Goal: Task Accomplishment & Management: Manage account settings

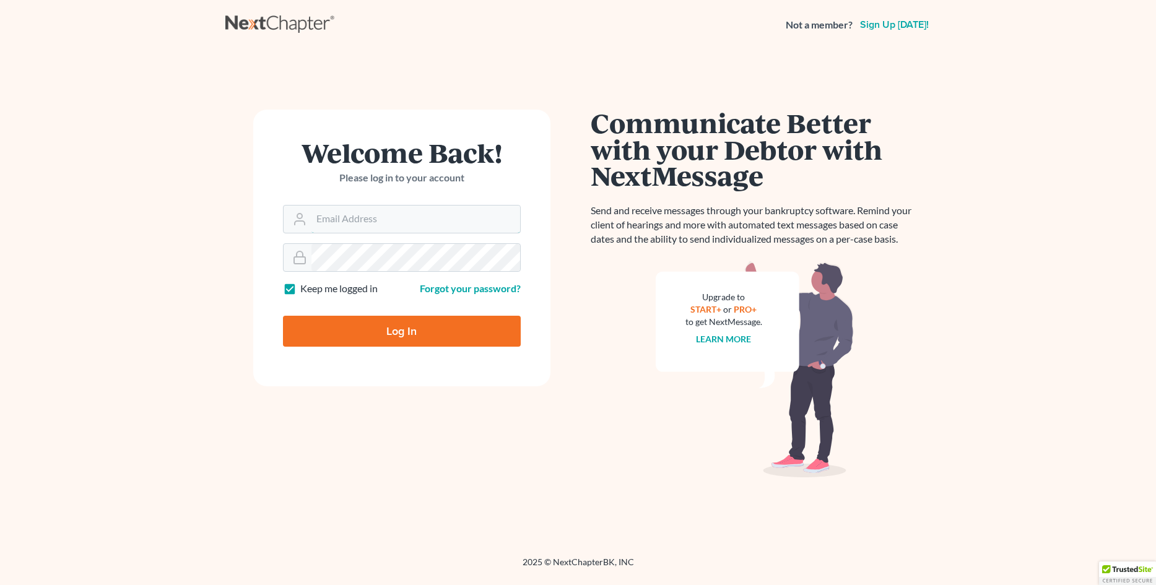
type input "Dsolis@bell-law.net"
click at [389, 328] on input "Log In" at bounding box center [402, 331] width 238 height 31
type input "Thinking..."
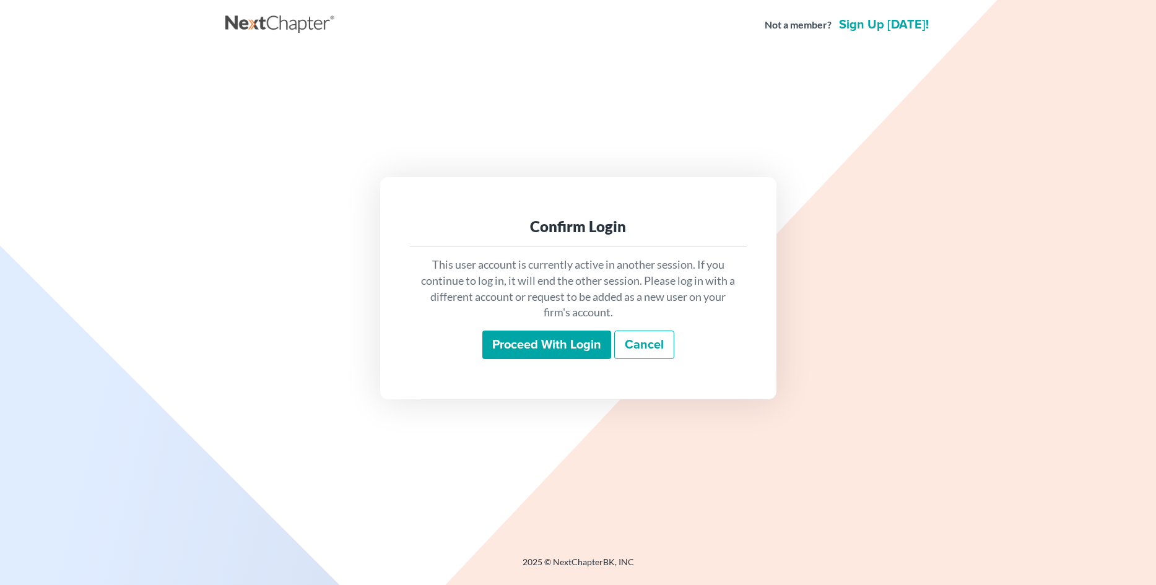
click at [559, 349] on input "Proceed with login" at bounding box center [546, 345] width 129 height 28
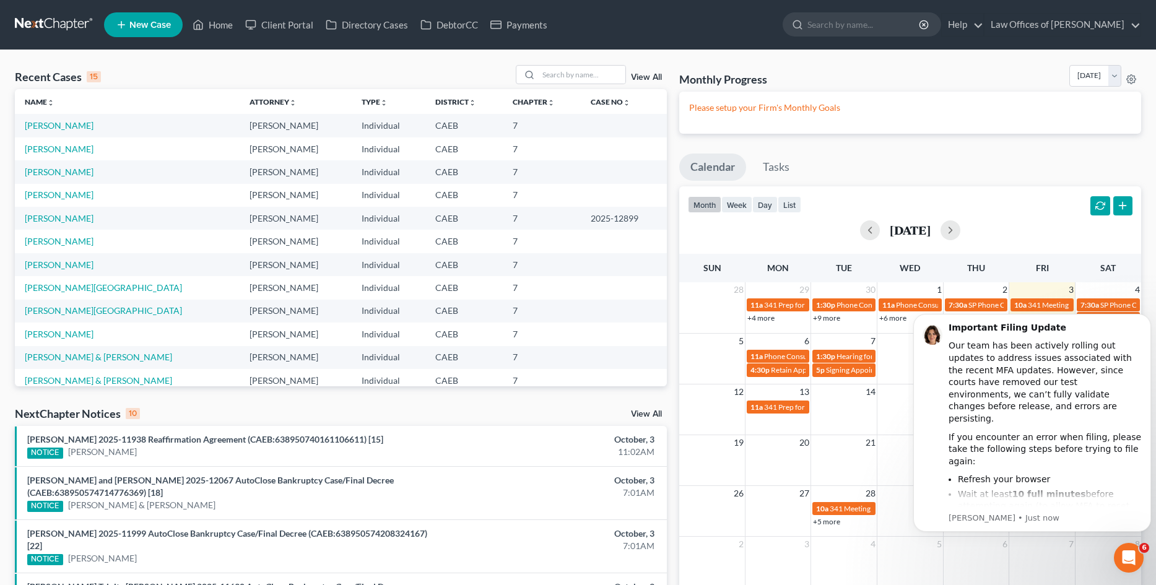
click at [902, 393] on td "15" at bounding box center [911, 391] width 66 height 15
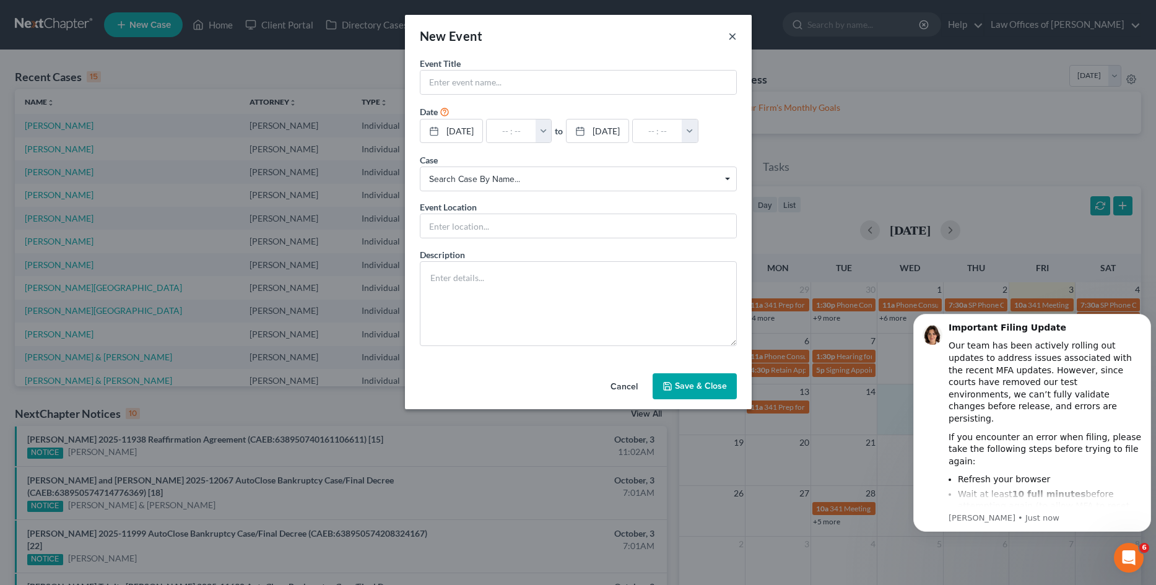
click at [733, 40] on button "×" at bounding box center [732, 35] width 9 height 15
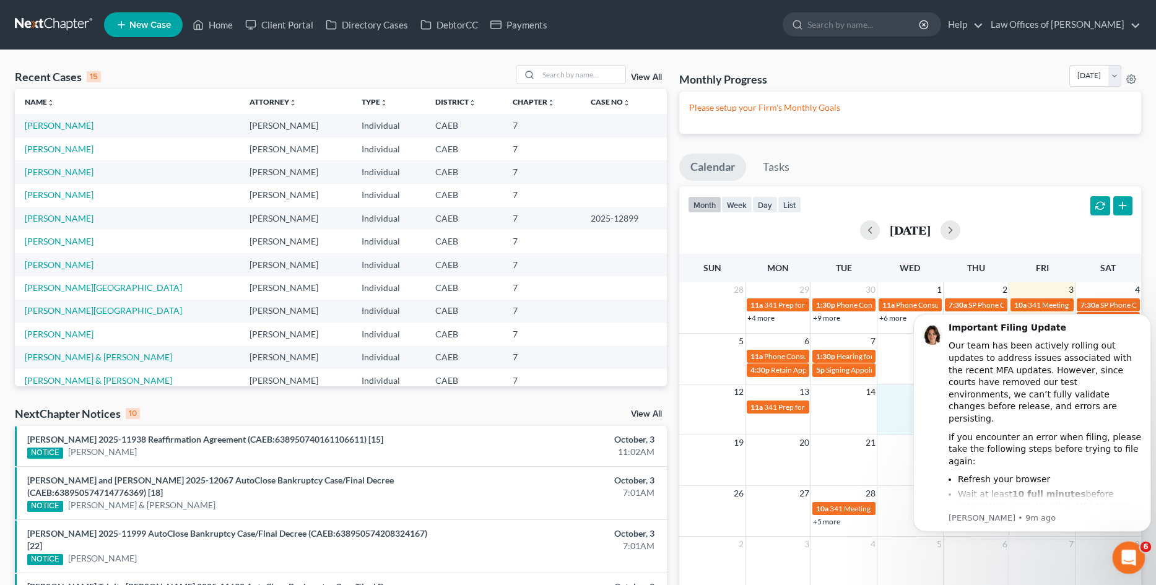
click at [1128, 546] on div "Open Intercom Messenger" at bounding box center [1127, 556] width 41 height 41
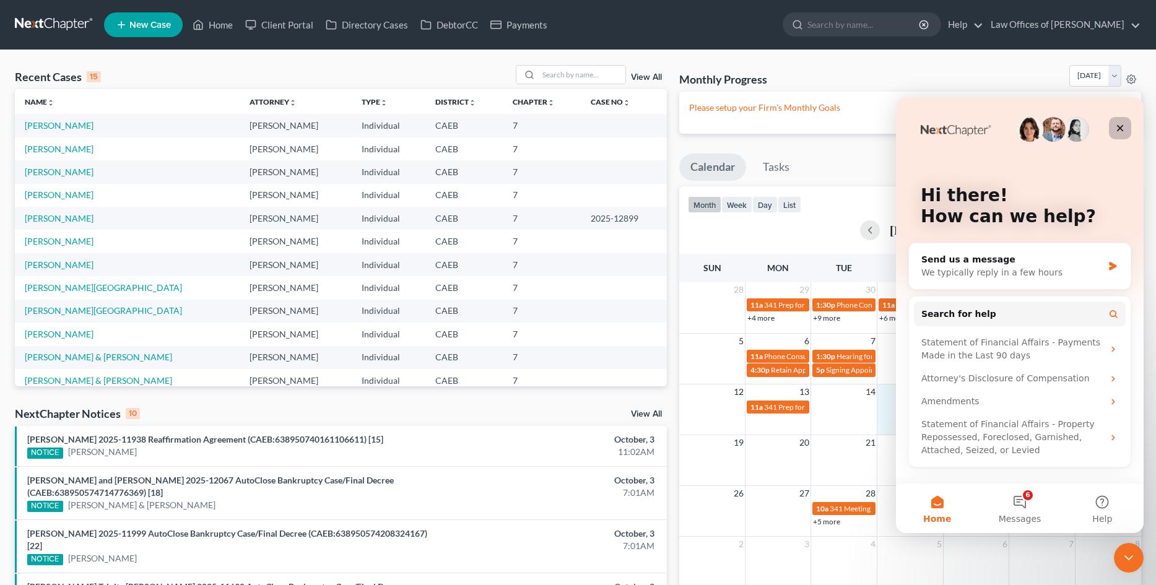
click at [1122, 133] on div "Close" at bounding box center [1120, 128] width 22 height 22
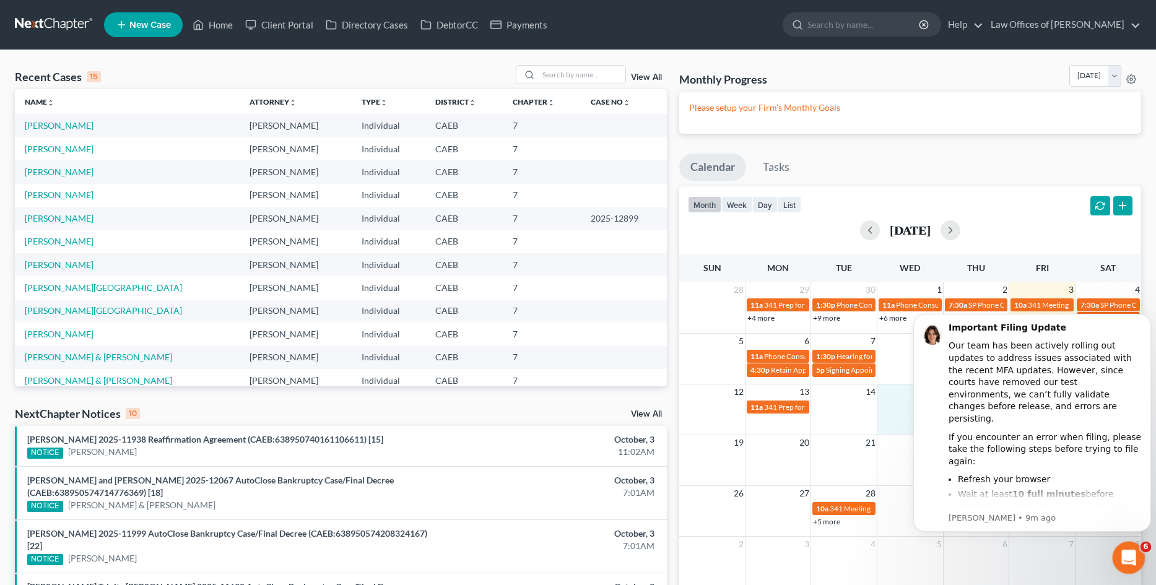
click at [1133, 548] on div "Open Intercom Messenger" at bounding box center [1127, 556] width 41 height 41
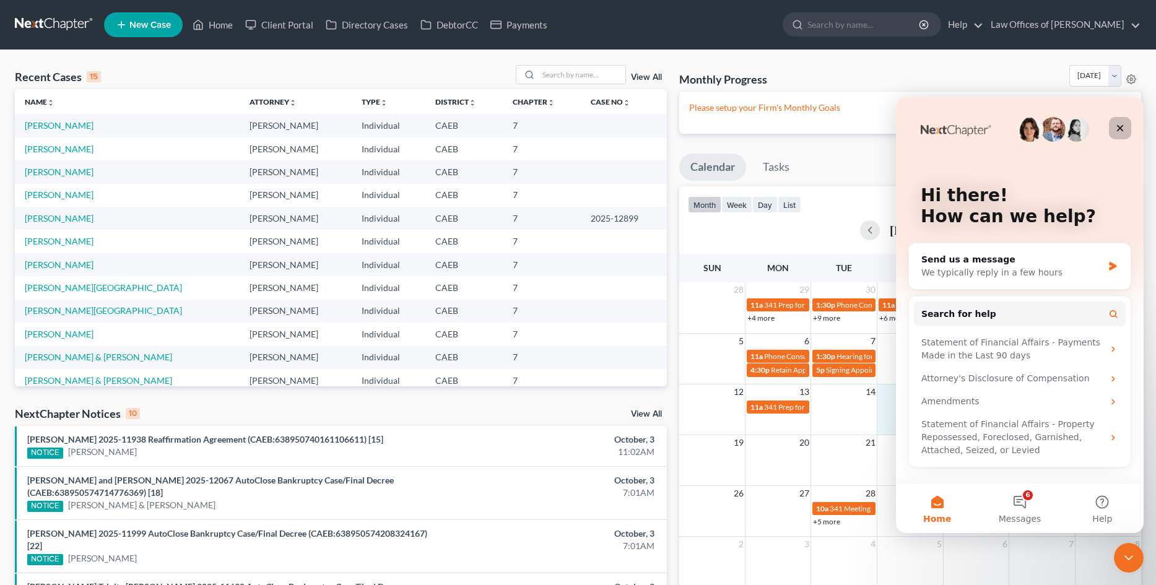
click at [1122, 128] on icon "Close" at bounding box center [1120, 128] width 10 height 10
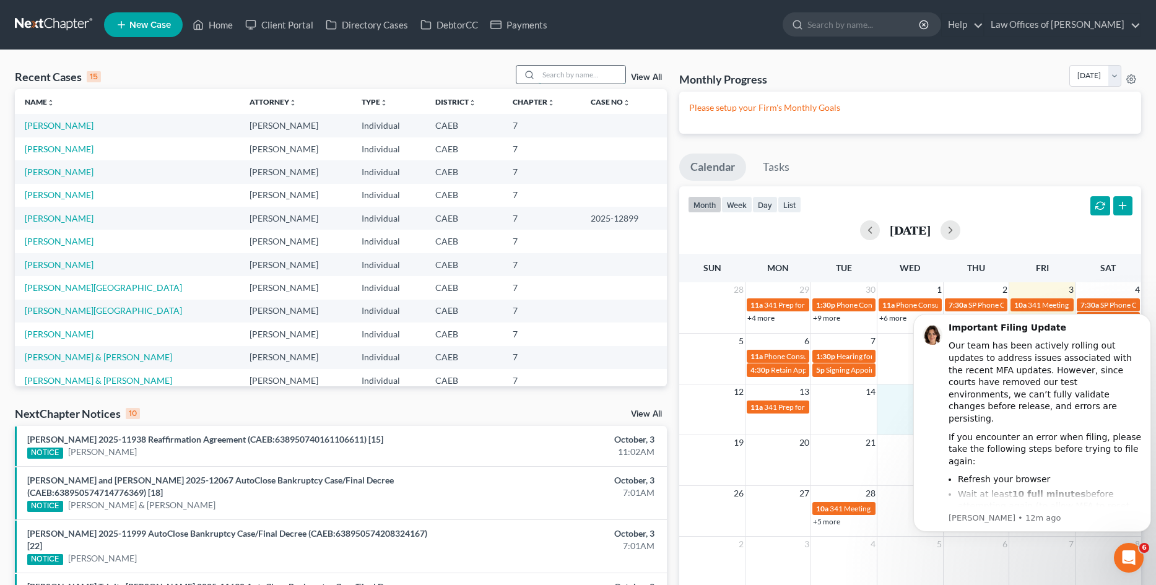
click at [577, 78] on input "search" at bounding box center [582, 75] width 87 height 18
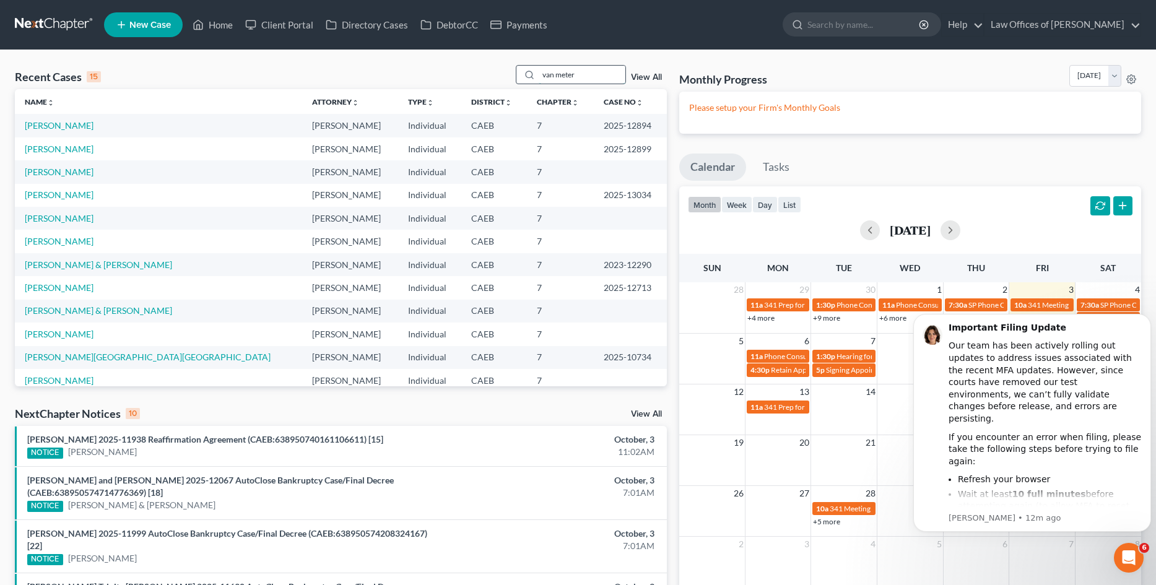
type input "van meter"
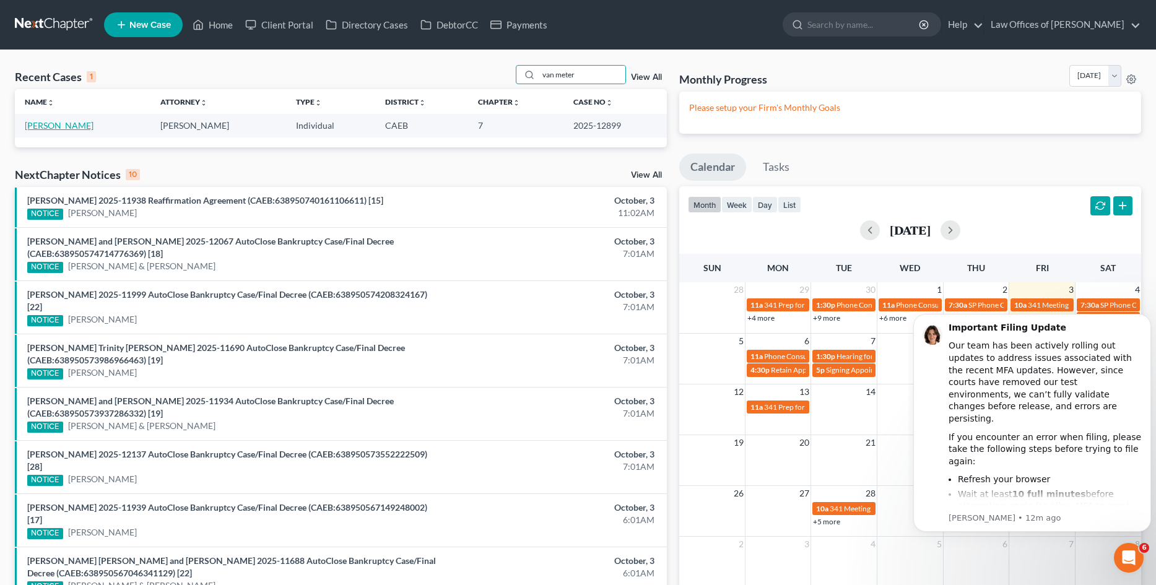
click at [67, 128] on link "Van Meter, David" at bounding box center [59, 125] width 69 height 11
select select "5"
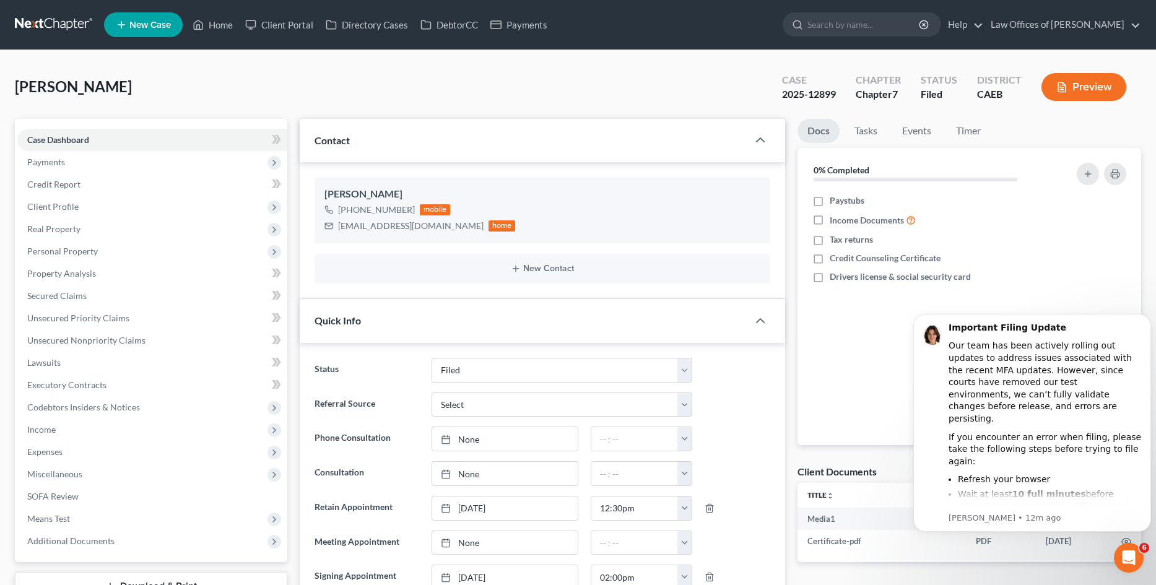
scroll to position [1747, 0]
click at [71, 209] on span "Client Profile" at bounding box center [52, 206] width 51 height 11
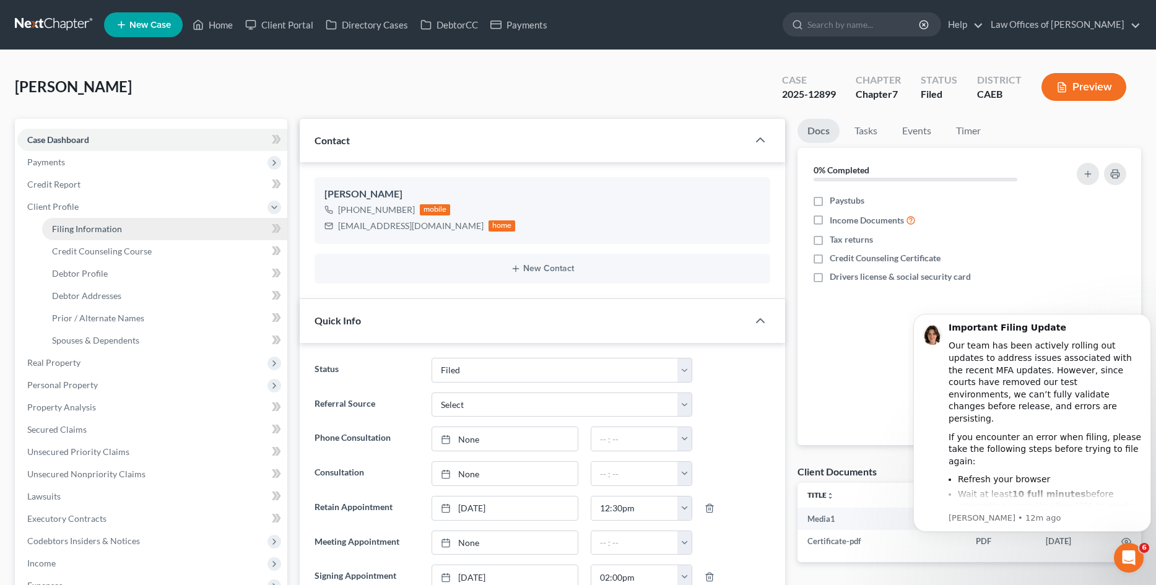
click at [87, 229] on span "Filing Information" at bounding box center [87, 229] width 70 height 11
select select "1"
select select "0"
select select "4"
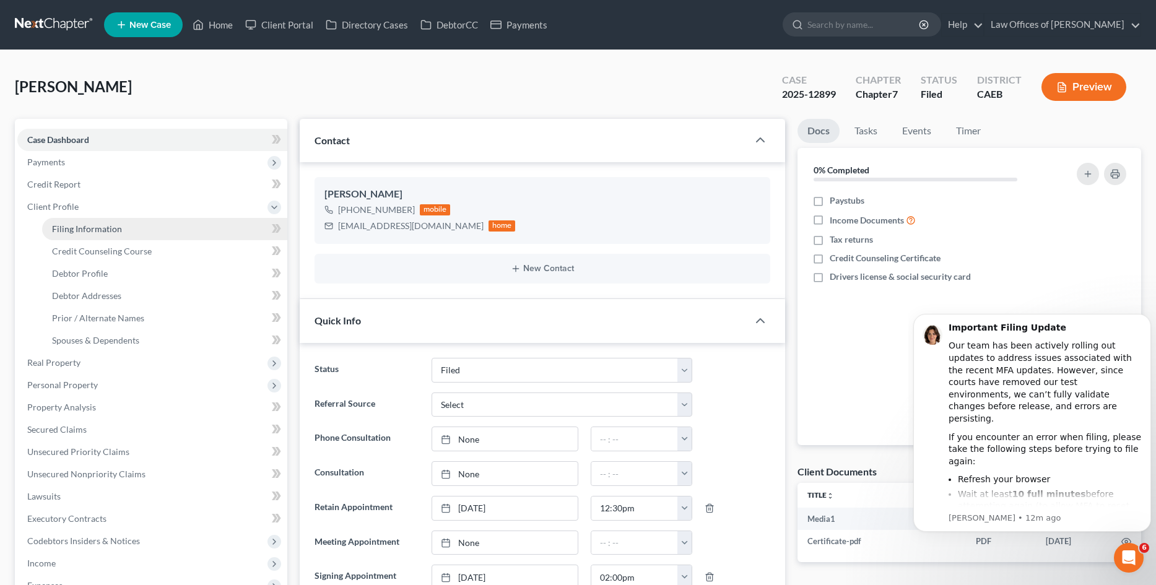
select select "0"
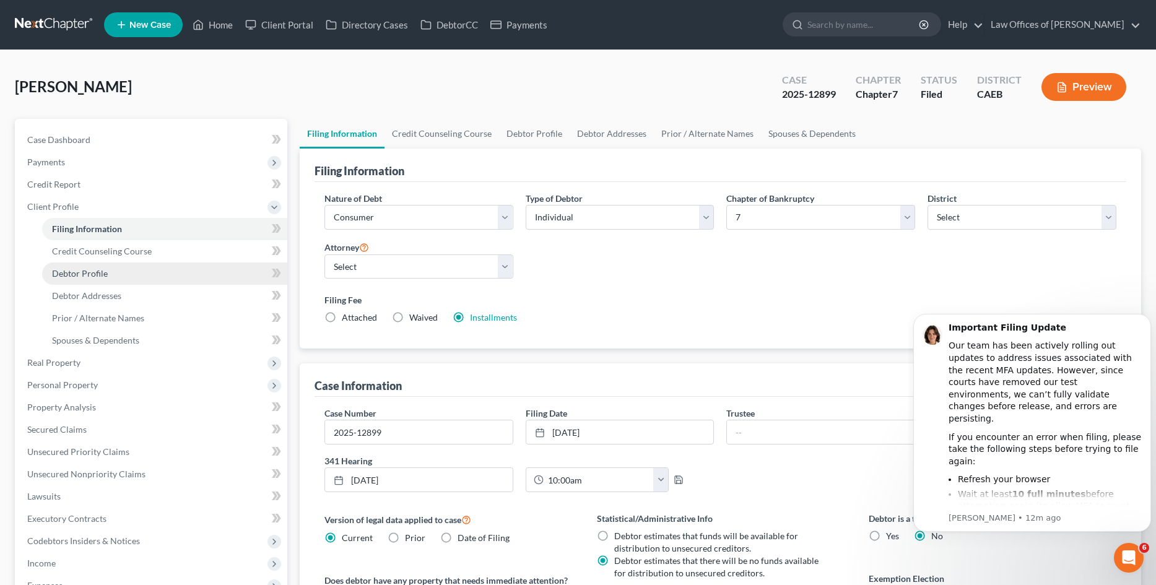
click at [86, 271] on span "Debtor Profile" at bounding box center [80, 273] width 56 height 11
select select "0"
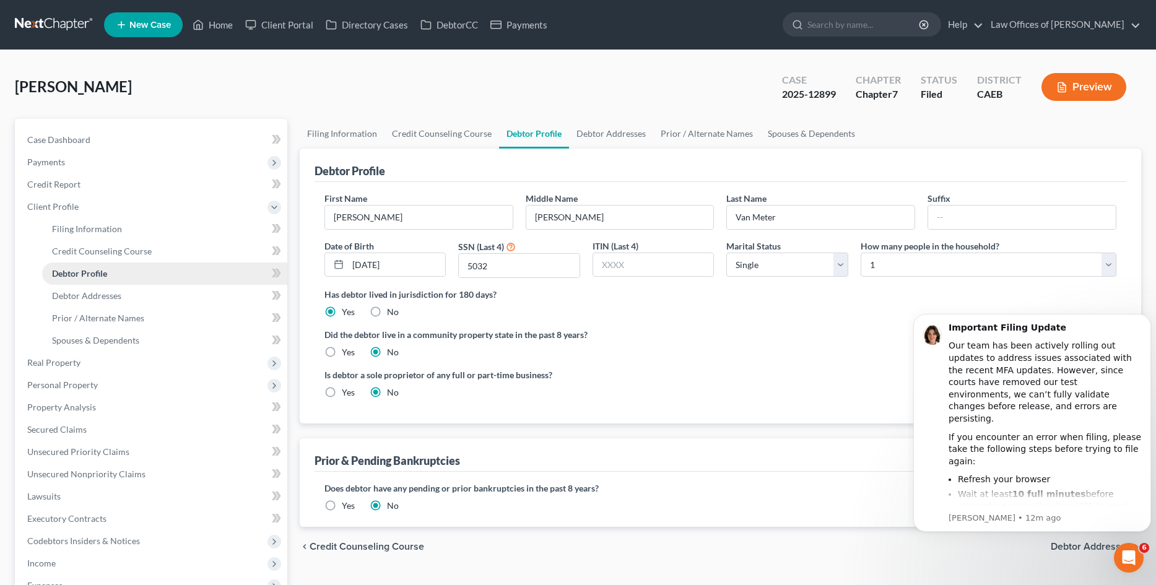
radio input "true"
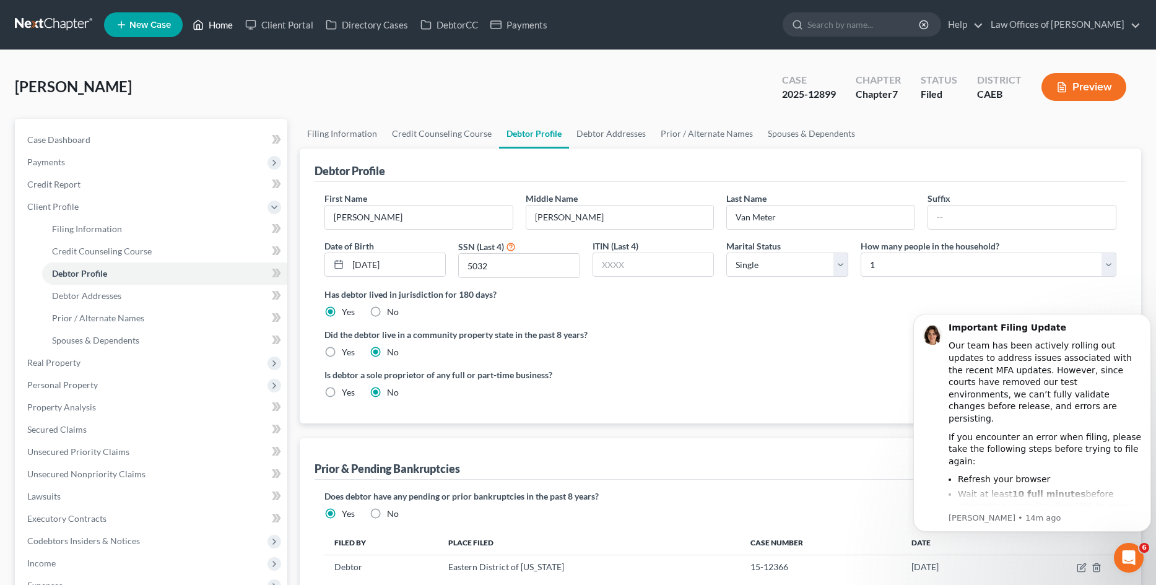
click at [223, 31] on link "Home" at bounding box center [212, 25] width 53 height 22
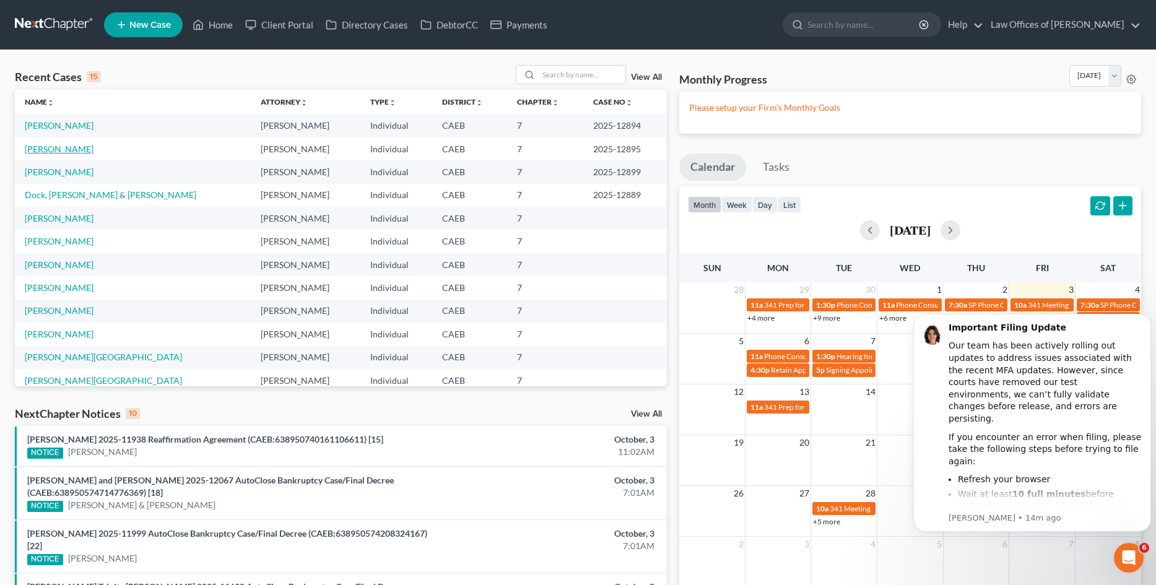
click at [76, 153] on link "De Paoli, Miranda" at bounding box center [59, 149] width 69 height 11
select select "5"
select select "0"
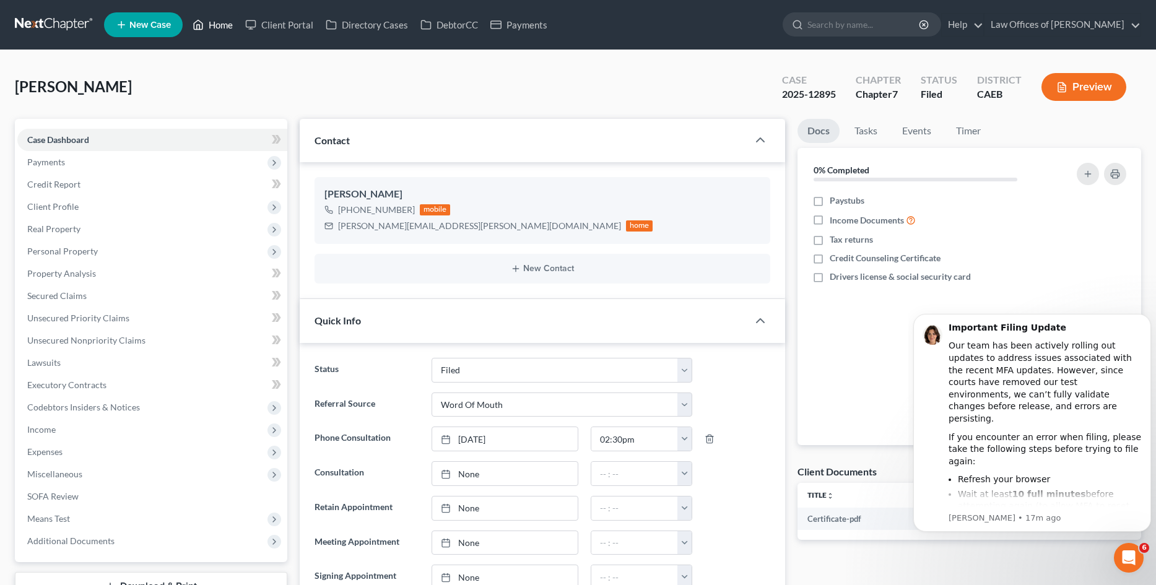
click at [211, 24] on link "Home" at bounding box center [212, 25] width 53 height 22
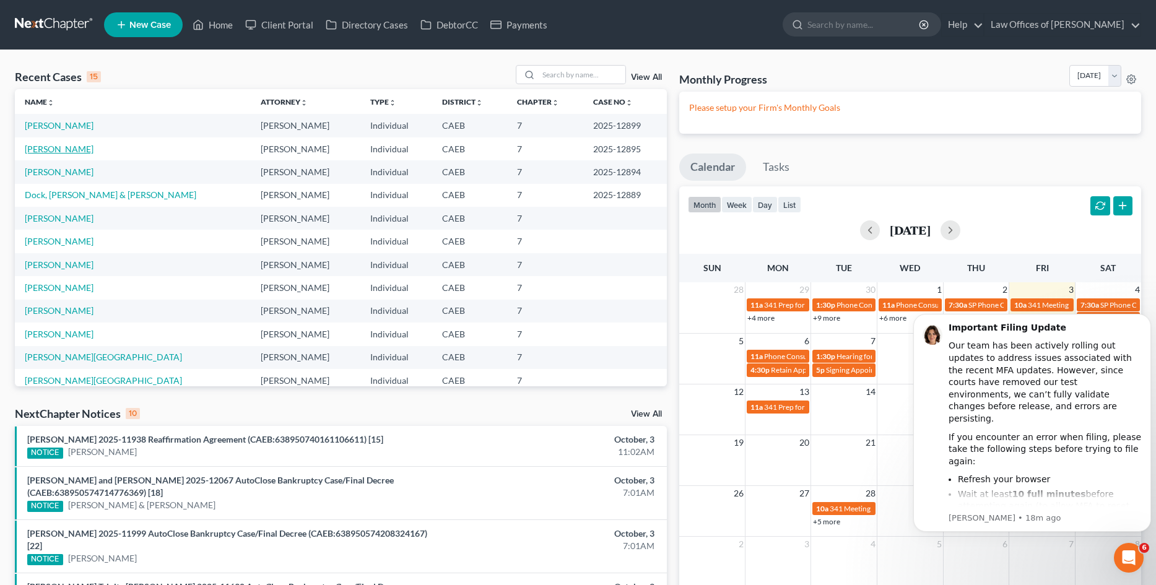
click at [84, 149] on link "De Paoli, Miranda" at bounding box center [59, 149] width 69 height 11
select select "0"
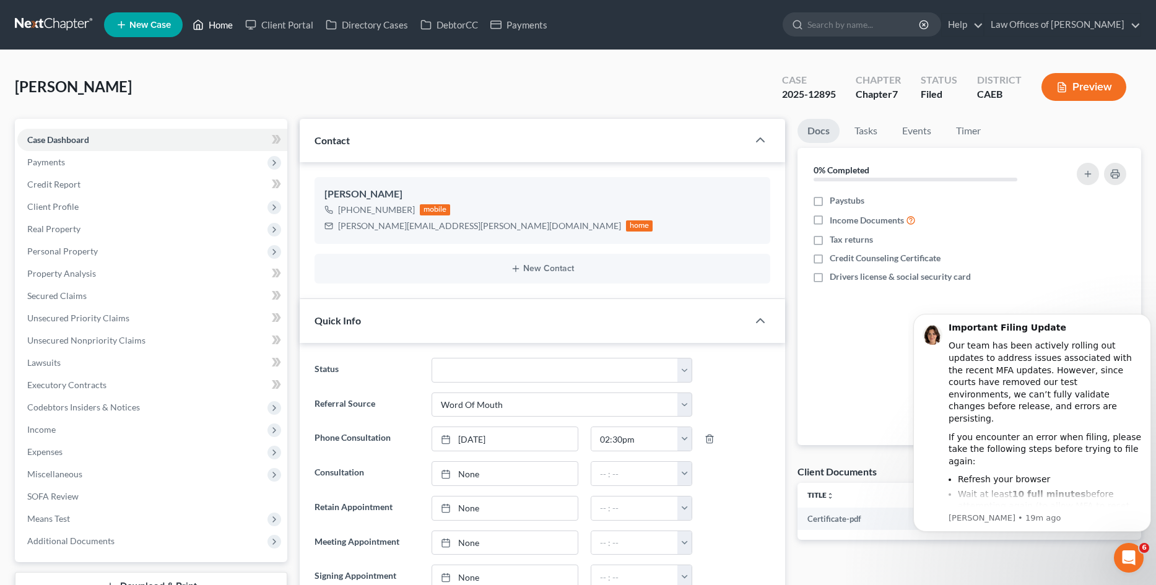
click at [223, 25] on link "Home" at bounding box center [212, 25] width 53 height 22
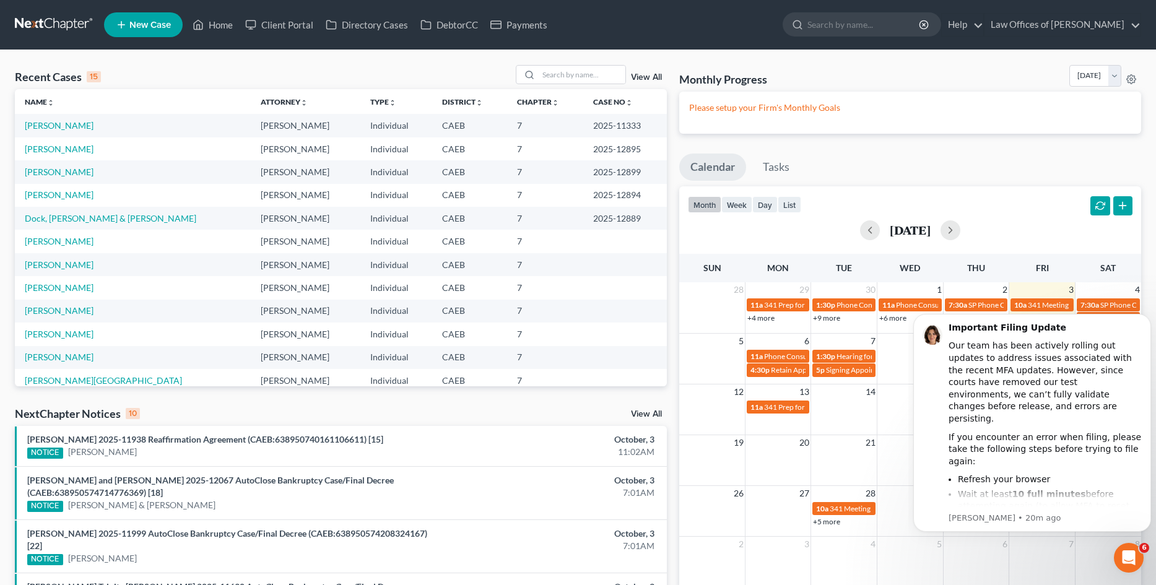
click at [1101, 552] on body "Important Filing Update Our team has been actively rolling out updates to addre…" at bounding box center [1033, 438] width 238 height 271
click at [1125, 551] on icon "Open Intercom Messenger" at bounding box center [1127, 556] width 20 height 20
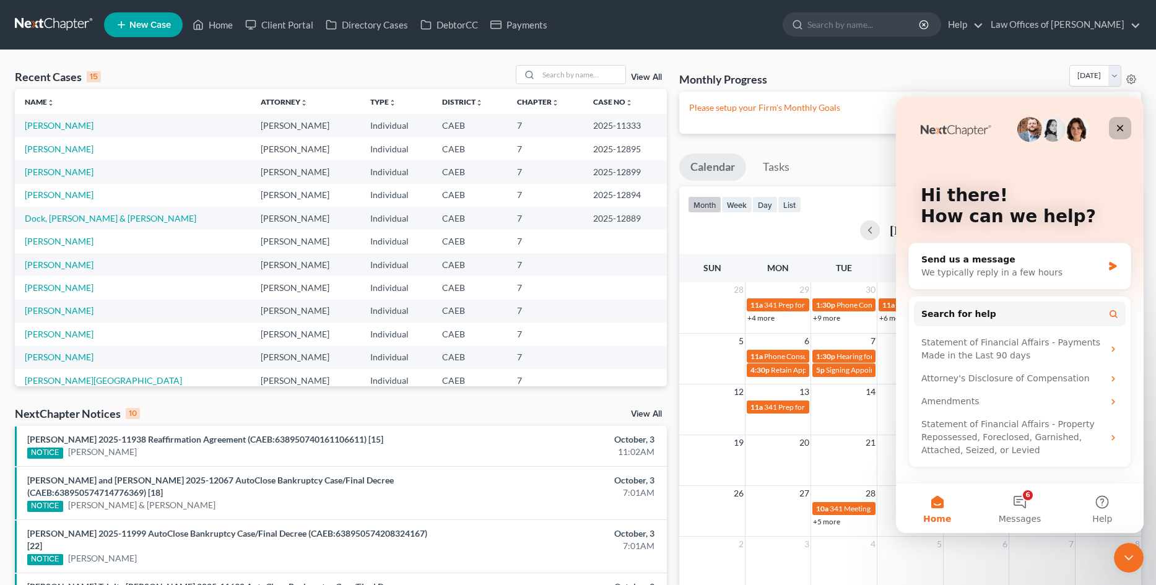
click at [1122, 133] on icon "Close" at bounding box center [1120, 128] width 10 height 10
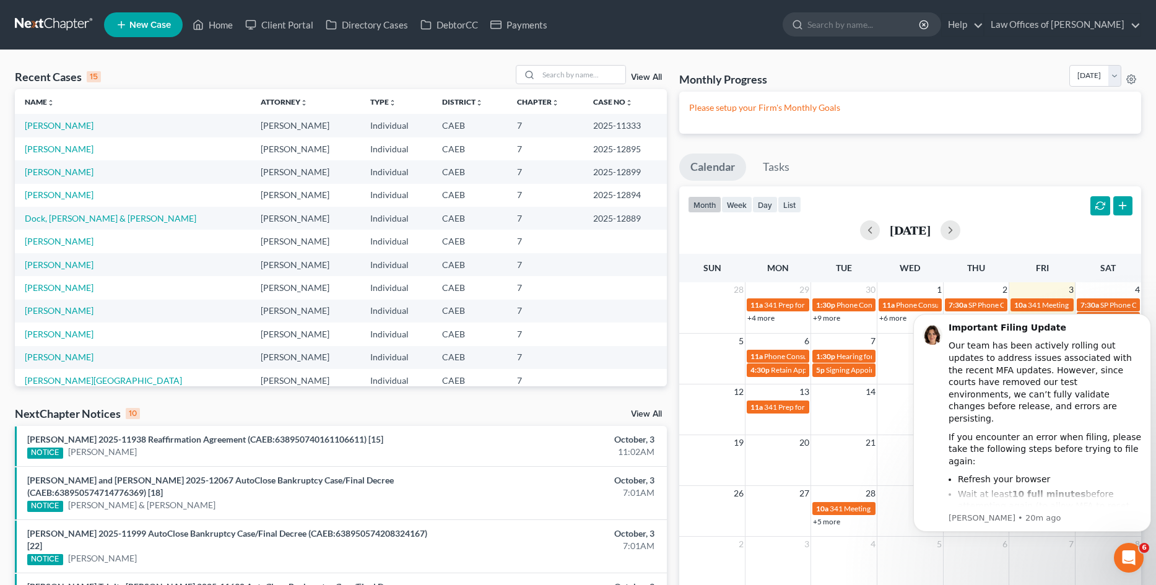
click at [894, 494] on td "29" at bounding box center [911, 493] width 66 height 15
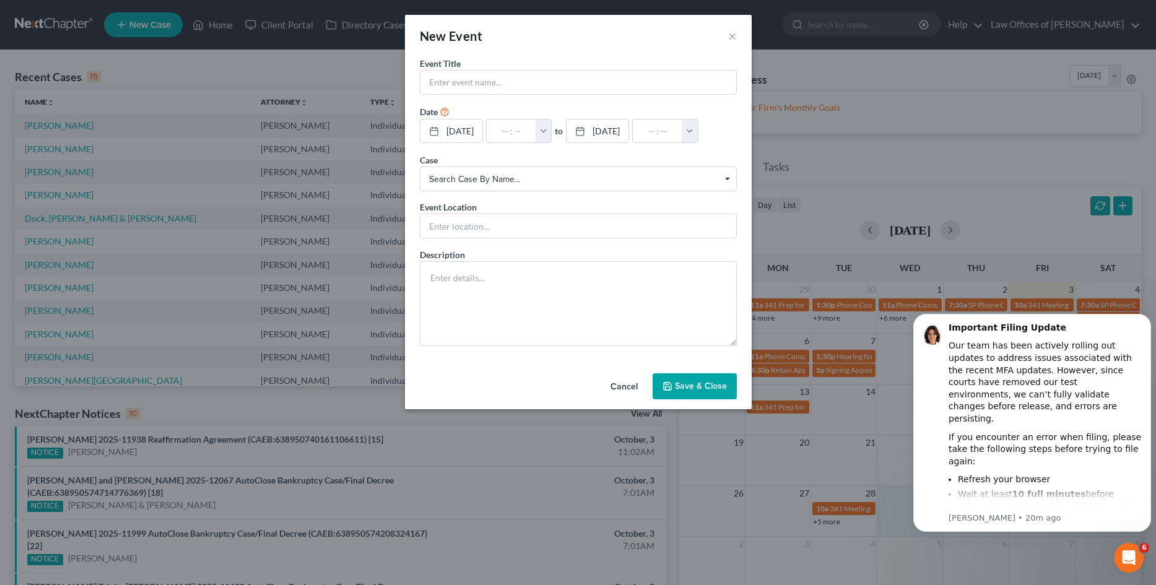
click at [727, 42] on div "New Event ×" at bounding box center [578, 36] width 347 height 42
click at [731, 38] on button "×" at bounding box center [732, 35] width 9 height 15
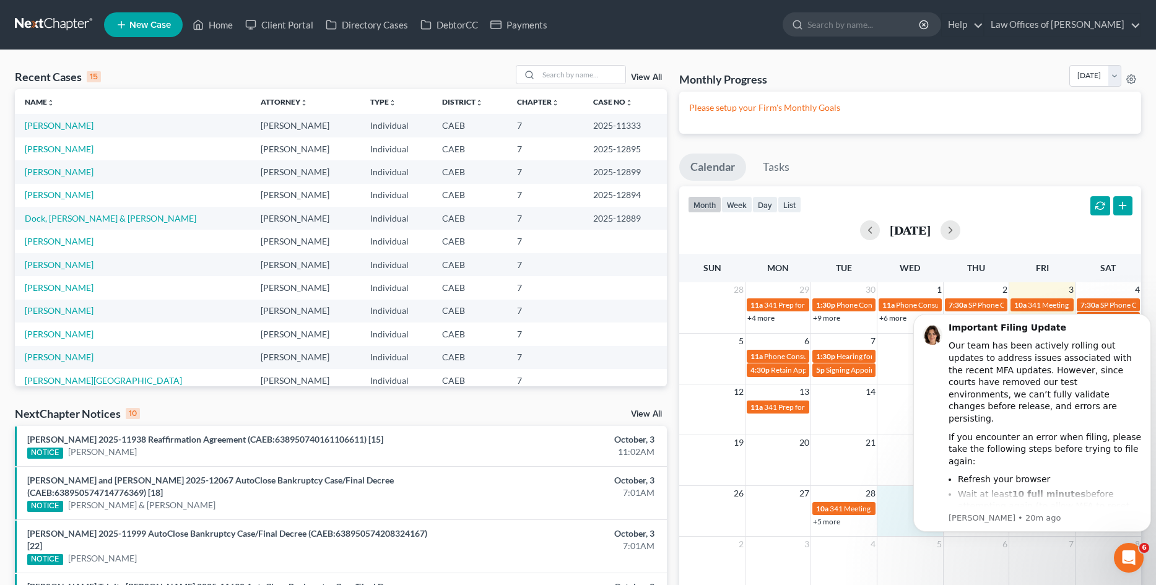
click at [915, 195] on div "month week day list October 2025" at bounding box center [910, 215] width 474 height 59
click at [899, 527] on td at bounding box center [911, 514] width 66 height 27
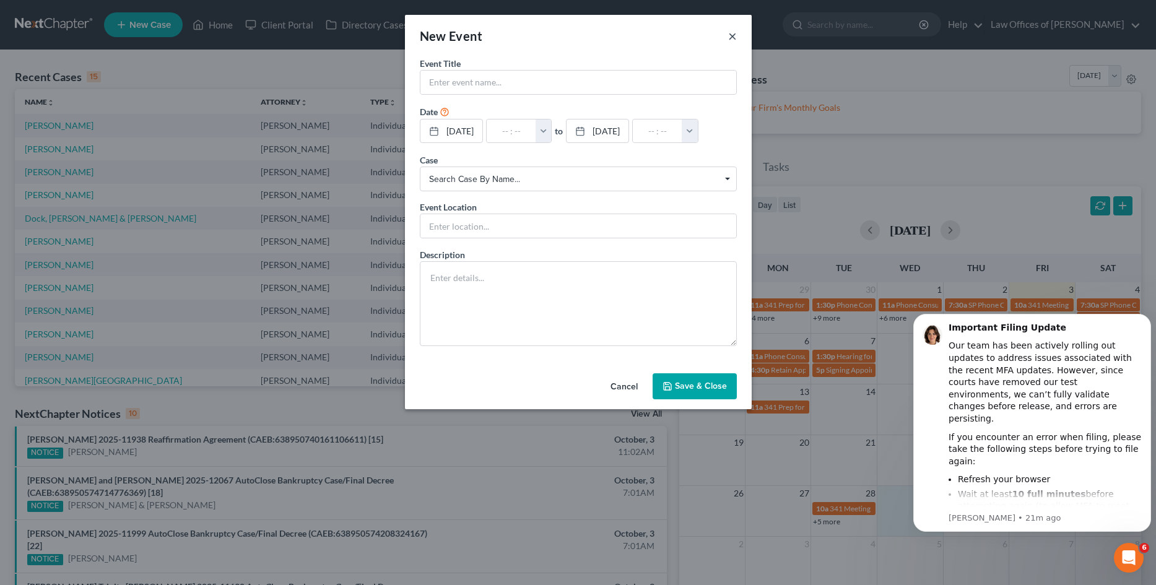
click at [733, 37] on button "×" at bounding box center [732, 35] width 9 height 15
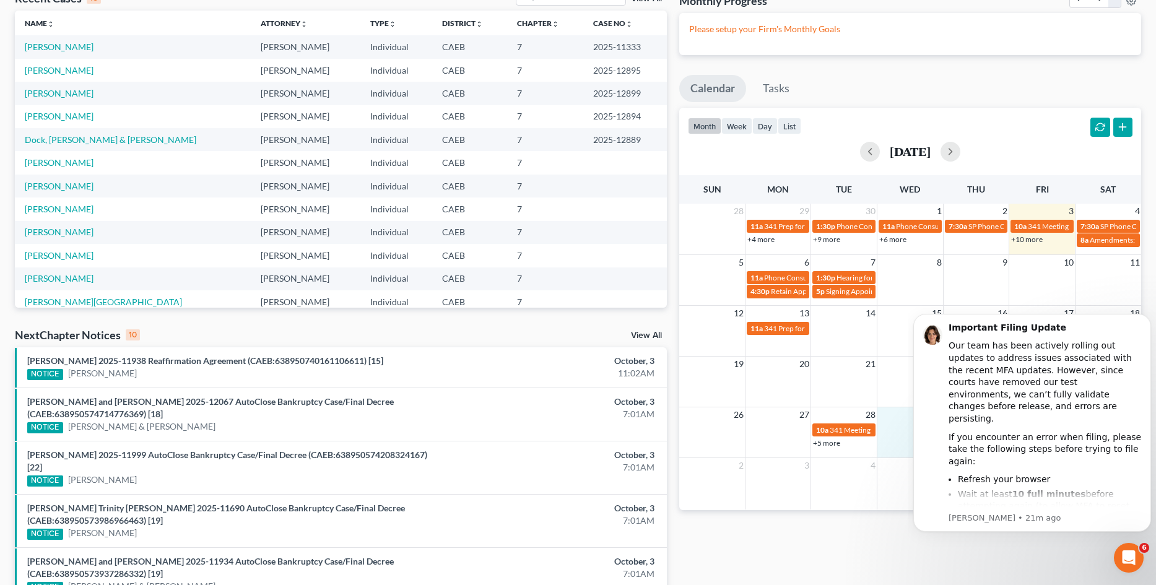
scroll to position [77, 0]
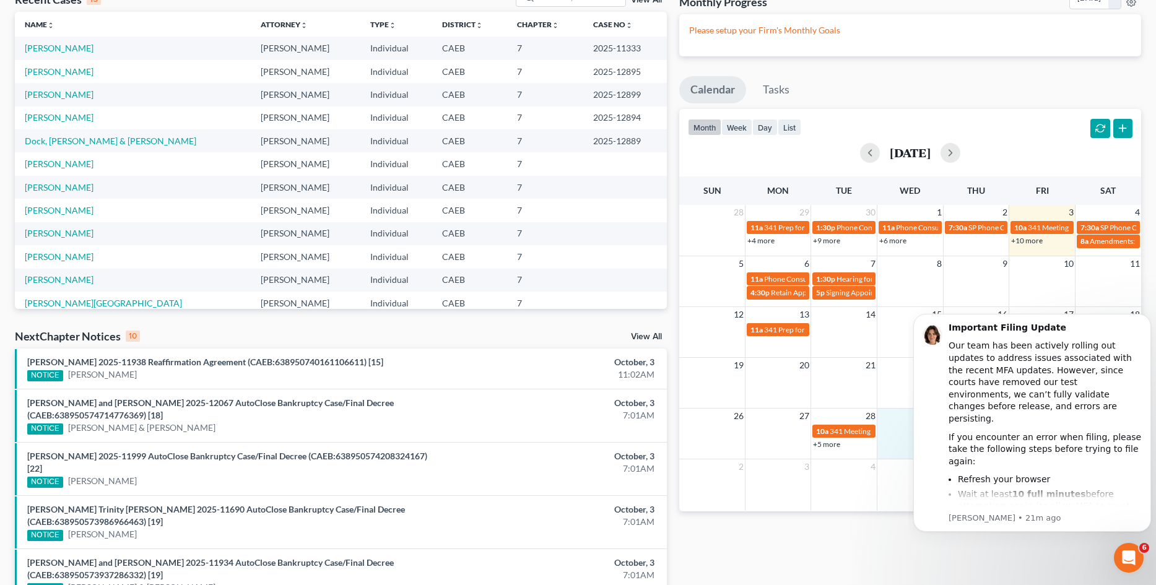
click at [883, 339] on td at bounding box center [911, 335] width 66 height 27
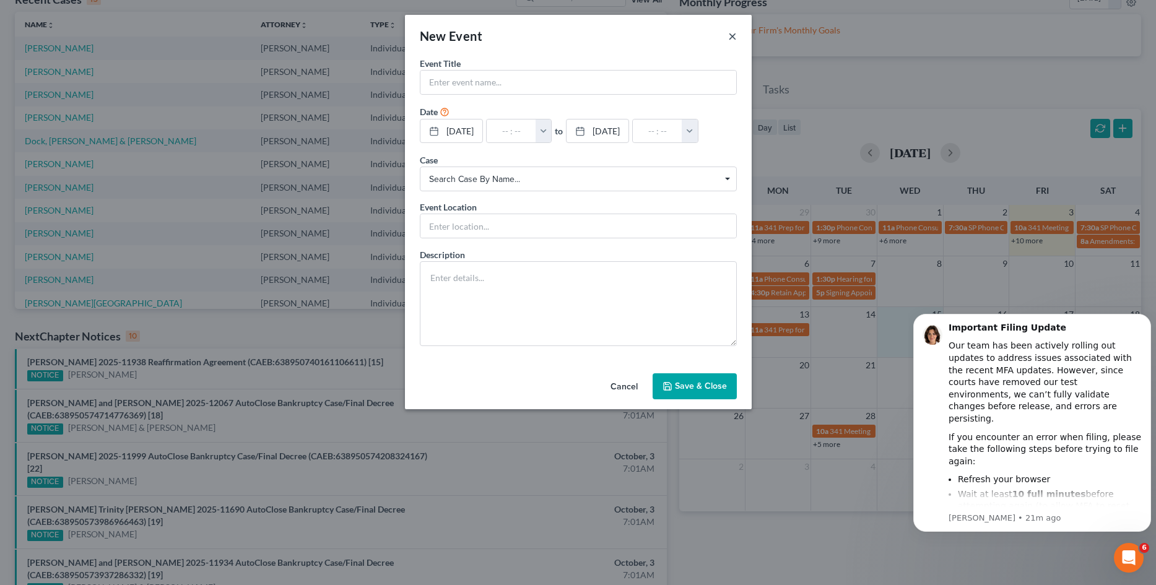
click at [731, 34] on button "×" at bounding box center [732, 35] width 9 height 15
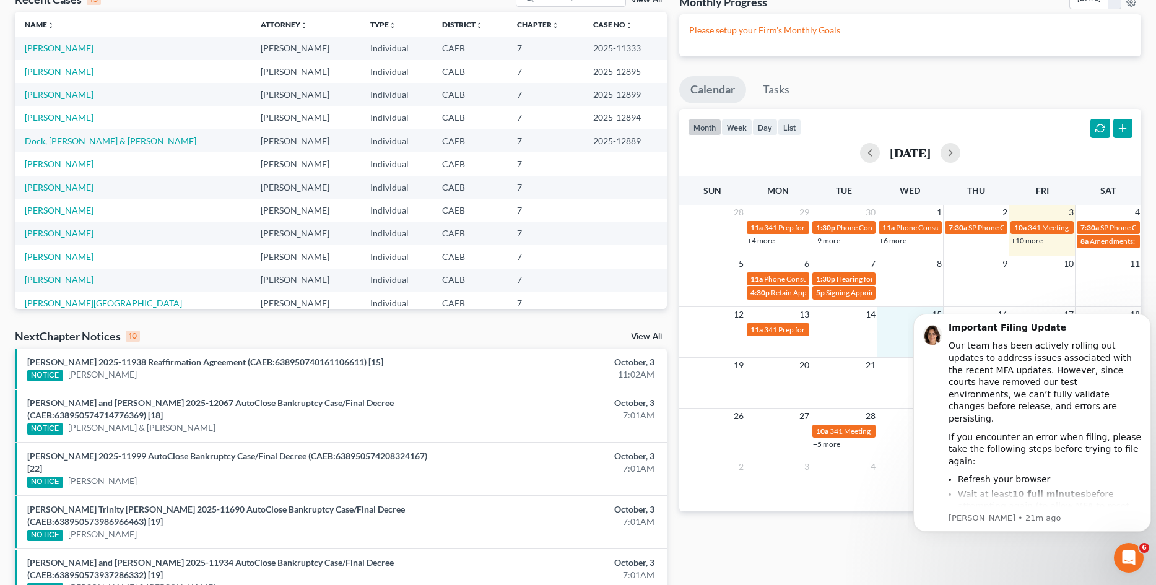
click at [1029, 238] on link "+10 more" at bounding box center [1027, 240] width 32 height 9
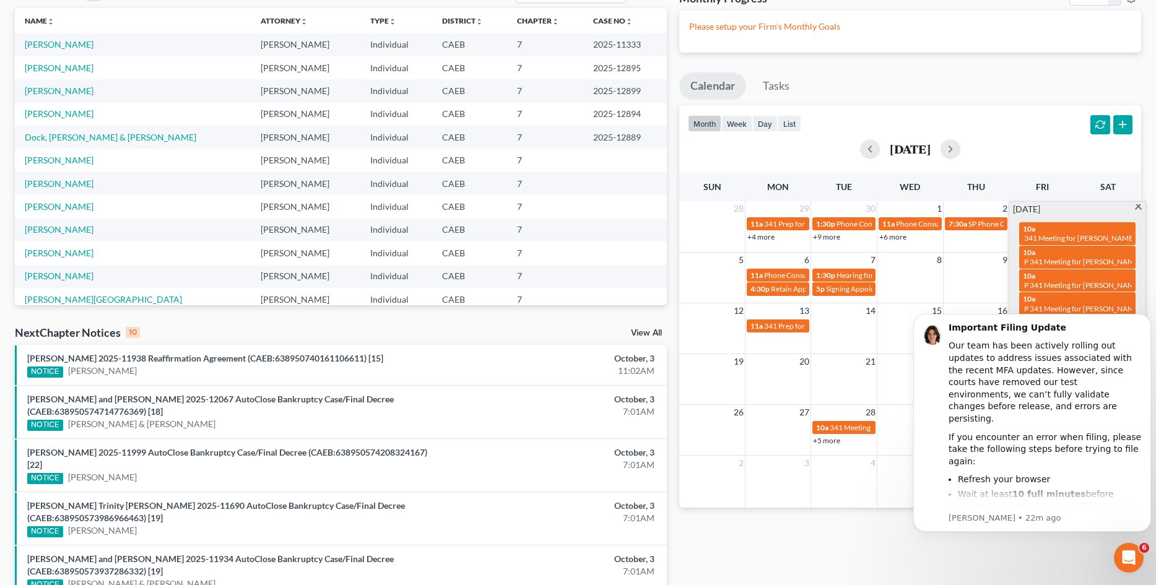
scroll to position [0, 0]
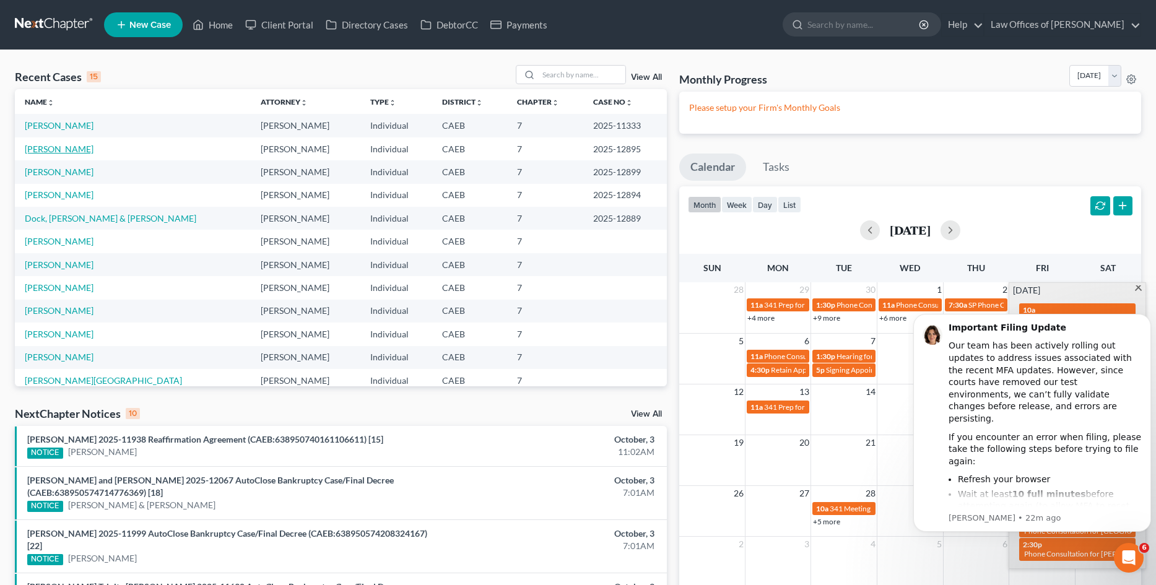
click at [87, 151] on link "De Paoli, Miranda" at bounding box center [59, 149] width 69 height 11
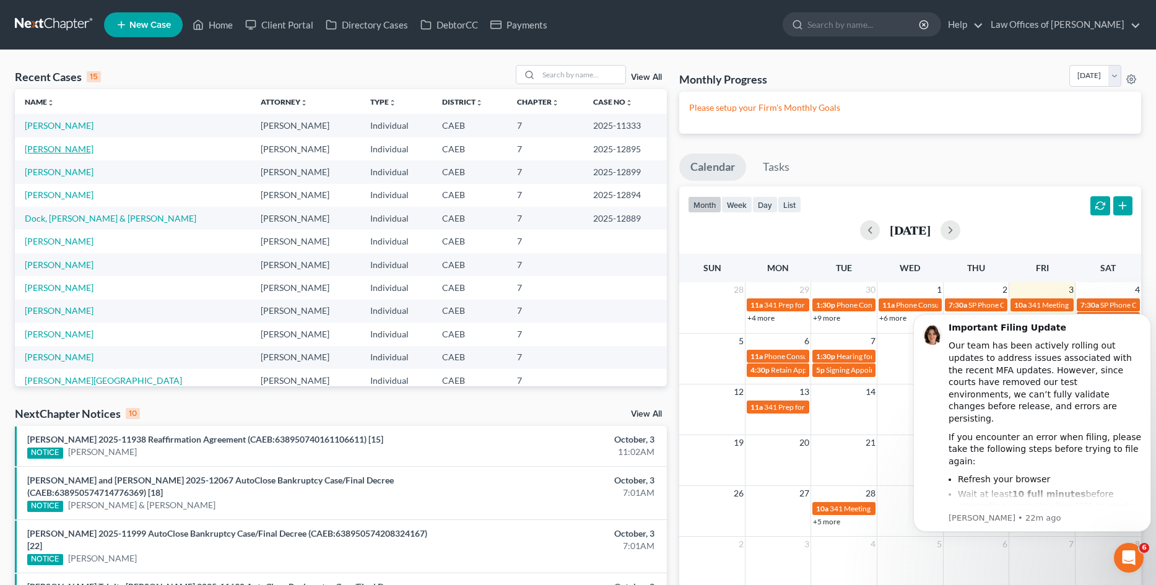
select select "5"
select select "0"
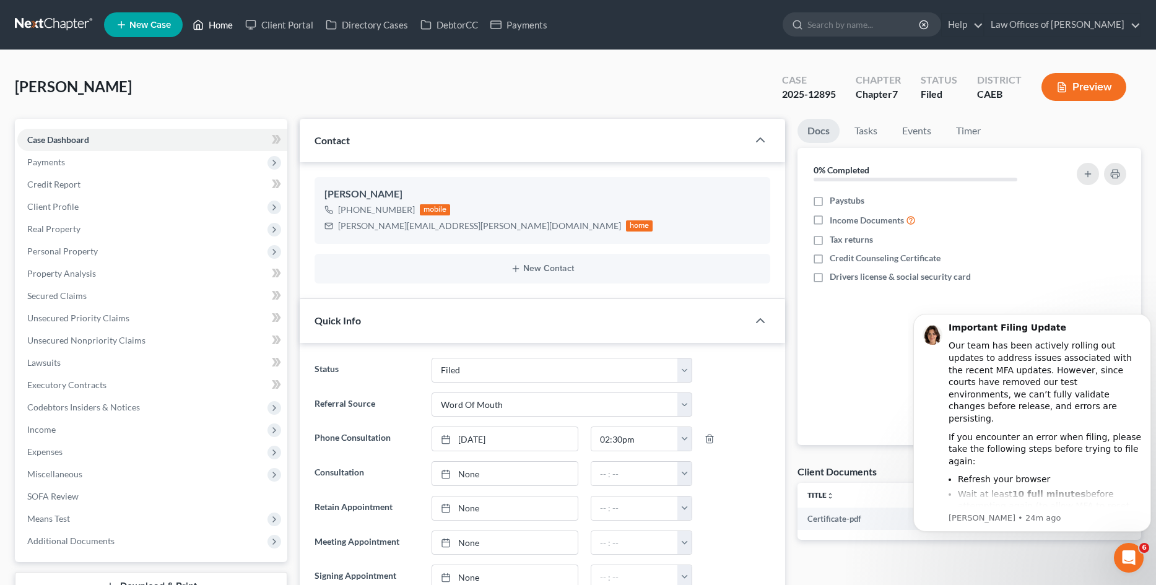
click at [216, 27] on link "Home" at bounding box center [212, 25] width 53 height 22
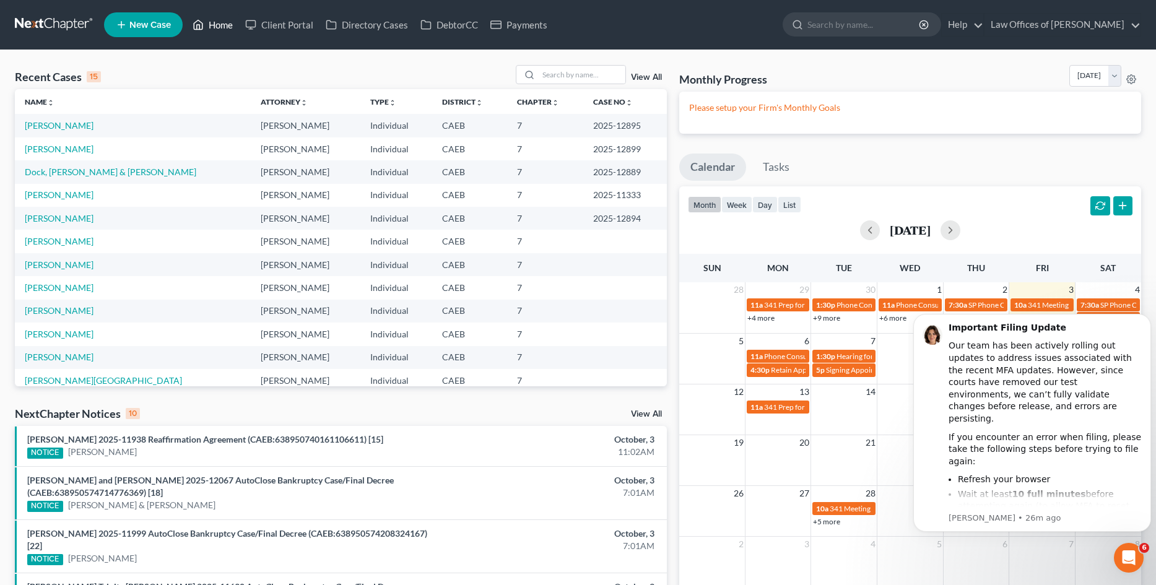
scroll to position [6, 0]
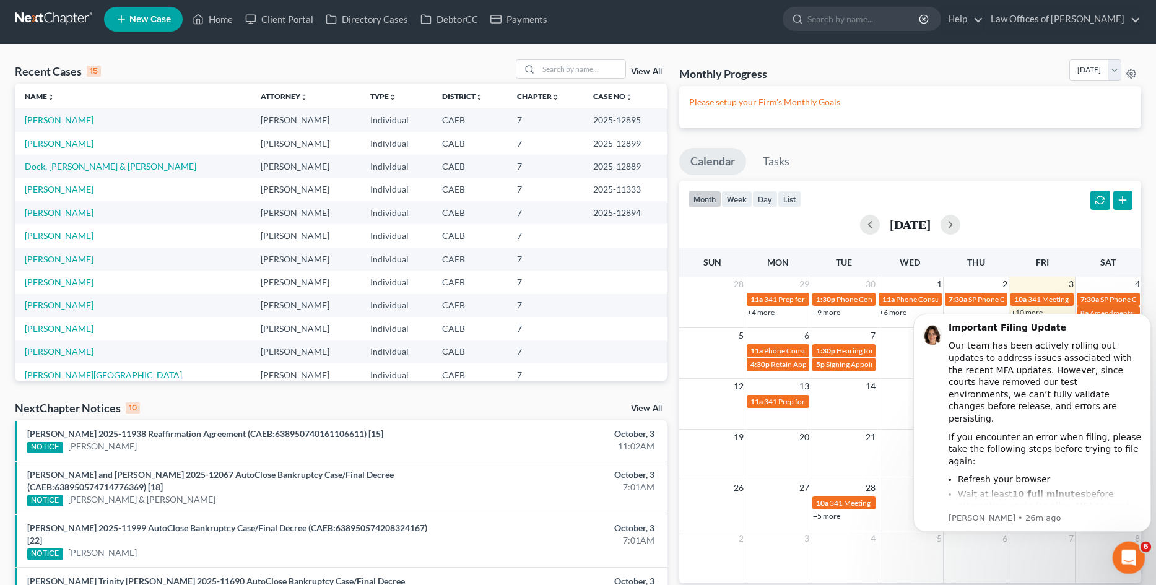
click at [1123, 545] on div "Open Intercom Messenger" at bounding box center [1127, 556] width 41 height 41
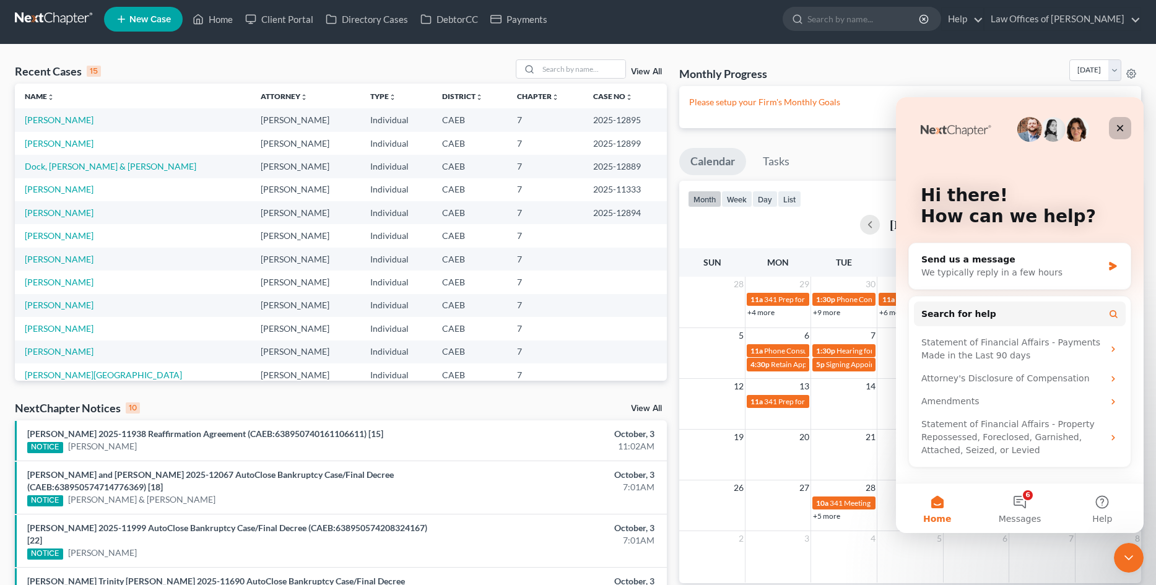
click at [1122, 127] on icon "Close" at bounding box center [1120, 128] width 7 height 7
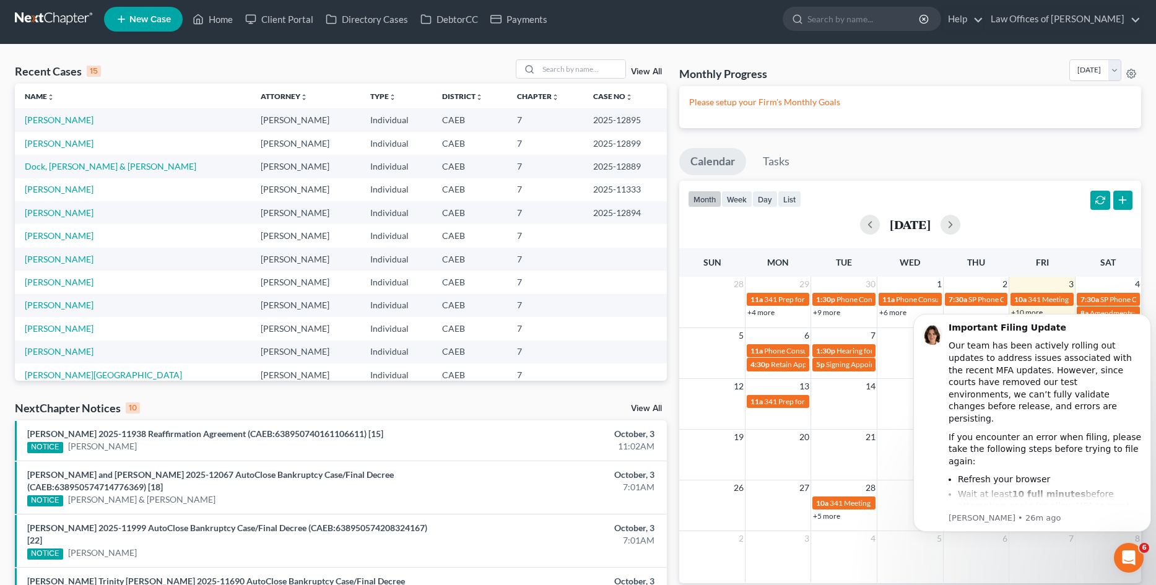
scroll to position [0, 0]
click at [1126, 552] on icon "Open Intercom Messenger" at bounding box center [1127, 556] width 20 height 20
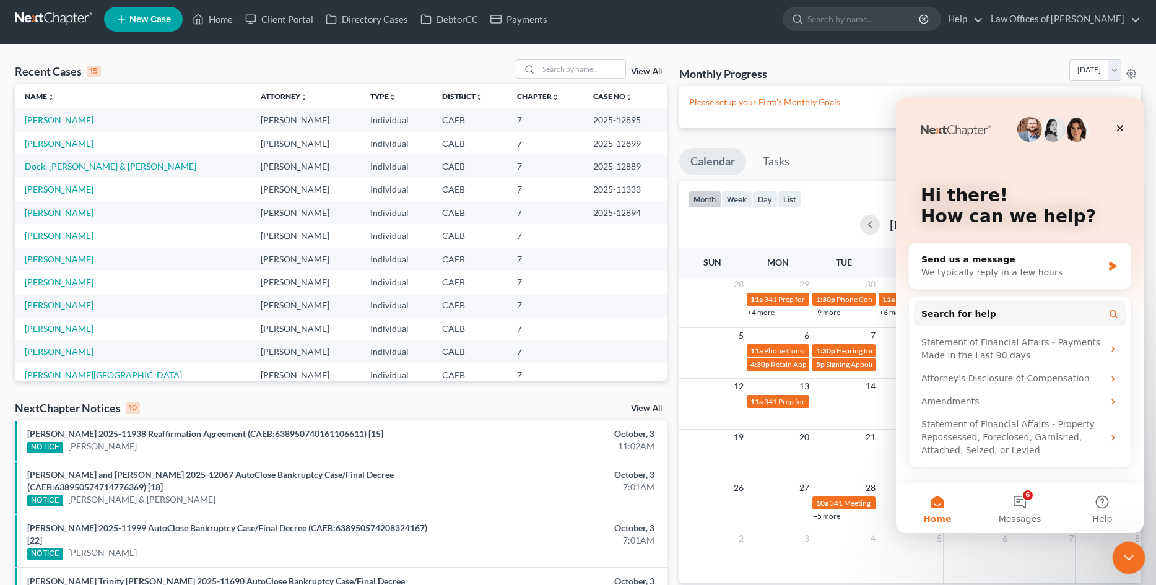
click at [1133, 545] on div "Close Intercom Messenger" at bounding box center [1127, 556] width 30 height 30
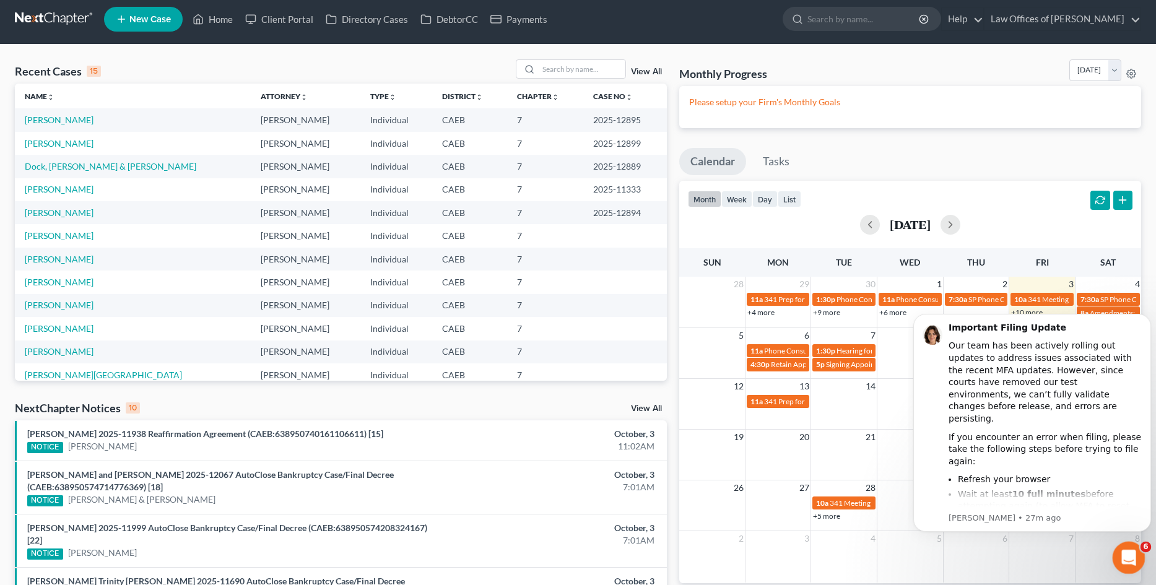
click at [1130, 551] on icon "Open Intercom Messenger" at bounding box center [1127, 556] width 20 height 20
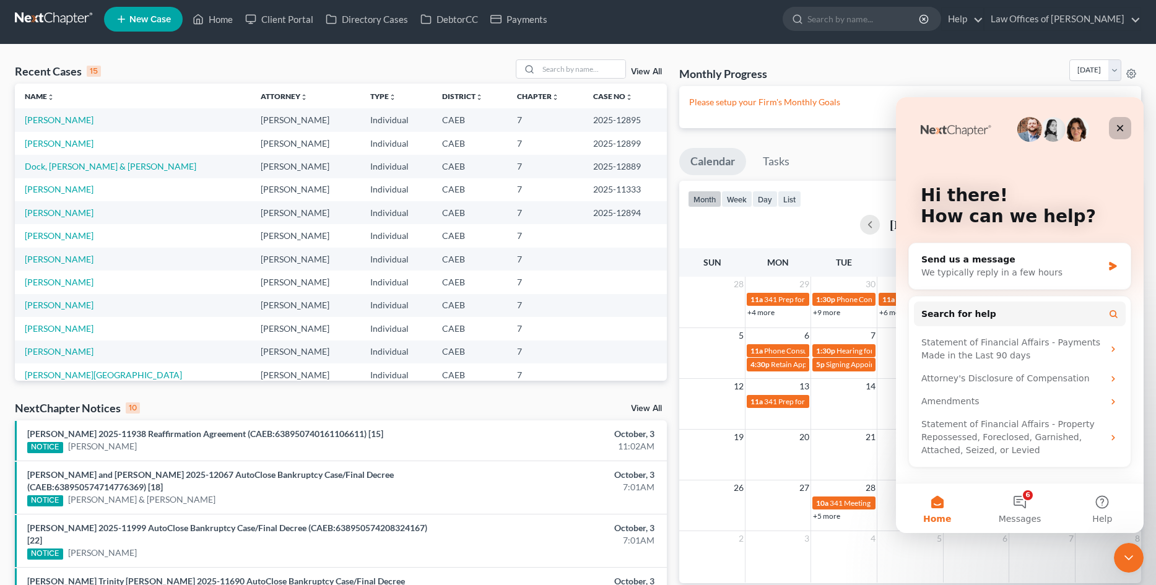
click at [1123, 126] on icon "Close" at bounding box center [1120, 128] width 10 height 10
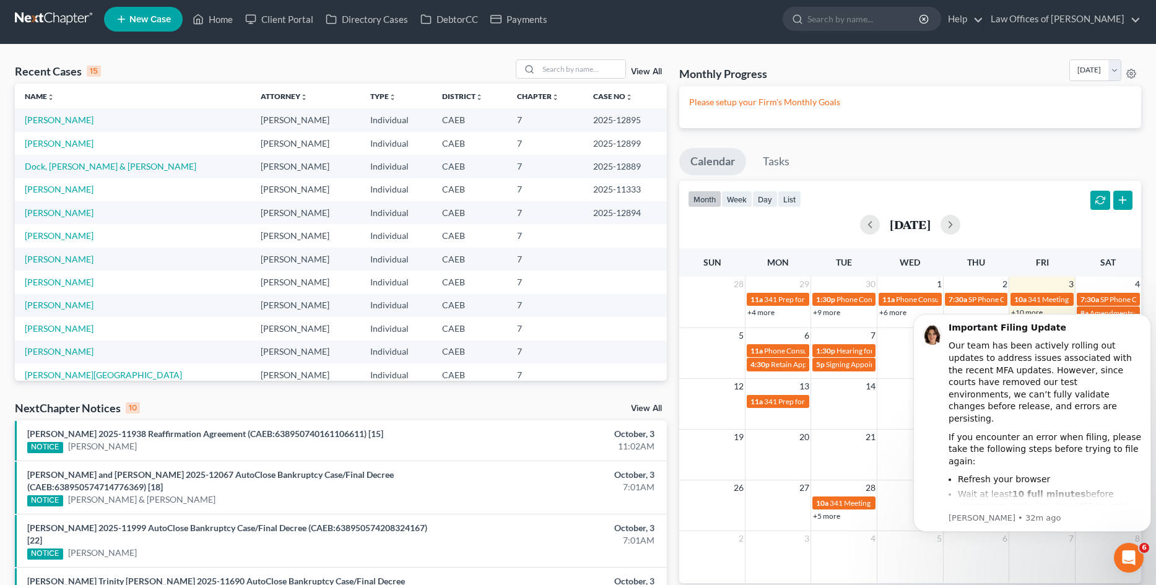
click at [1123, 126] on div "Please setup your Firm's Monthly Goals" at bounding box center [910, 107] width 462 height 42
click at [587, 73] on input "search" at bounding box center [582, 69] width 87 height 18
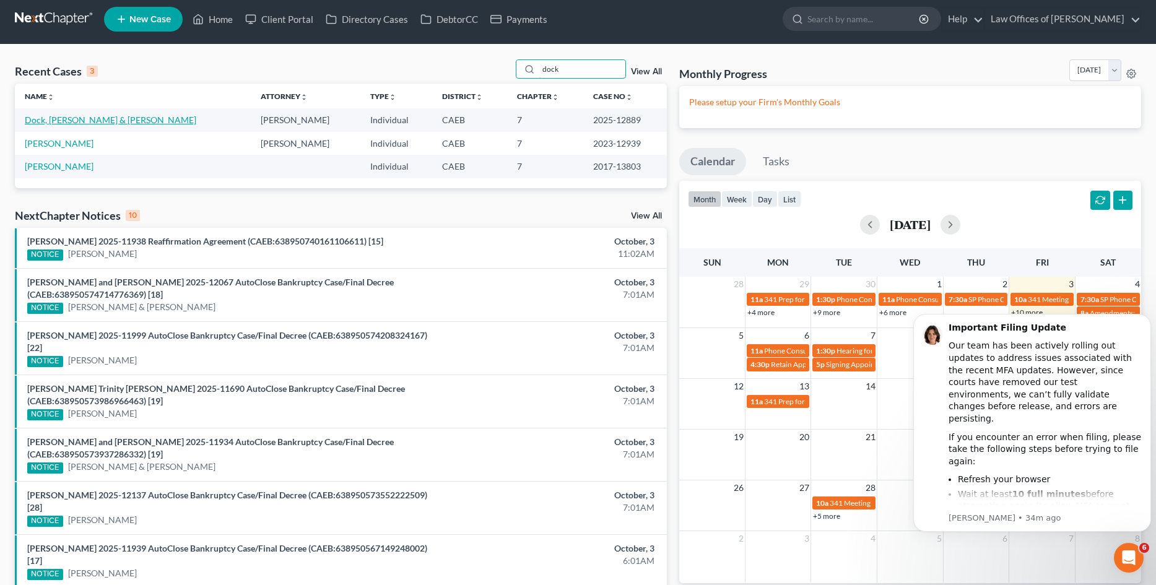
type input "dock"
click at [113, 115] on link "Dock, Edmond & Medina, Jessica" at bounding box center [111, 120] width 172 height 11
select select "5"
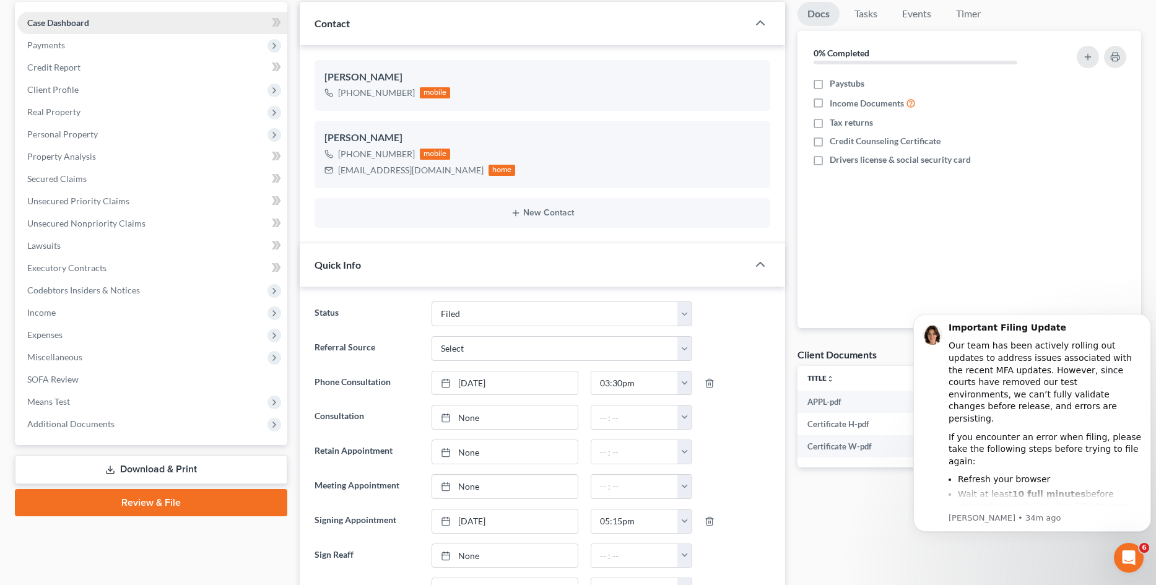
scroll to position [119, 0]
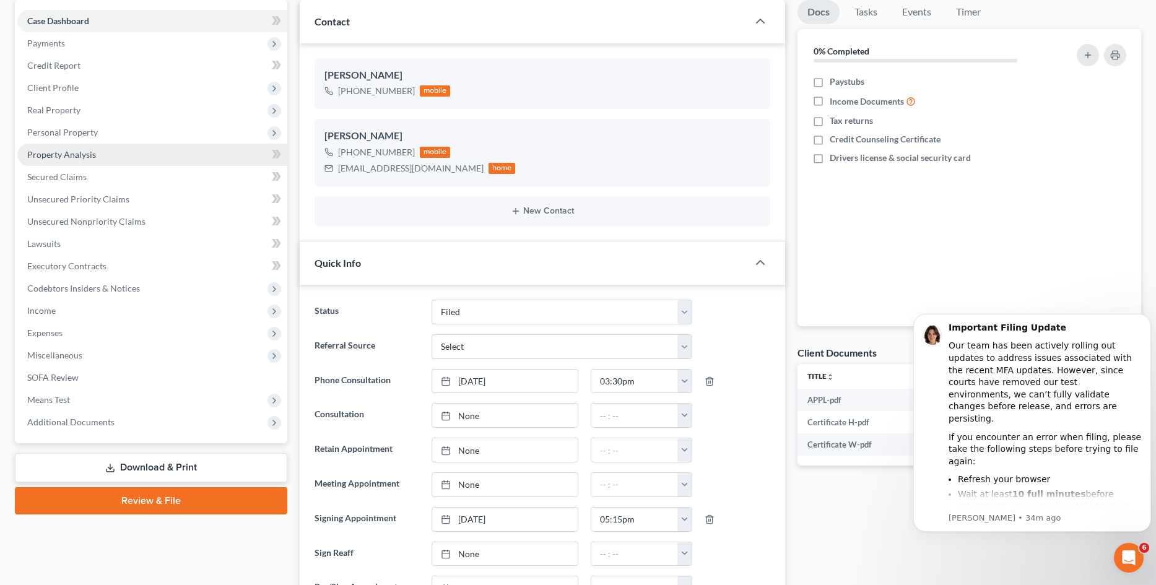
click at [103, 151] on link "Property Analysis" at bounding box center [152, 155] width 270 height 22
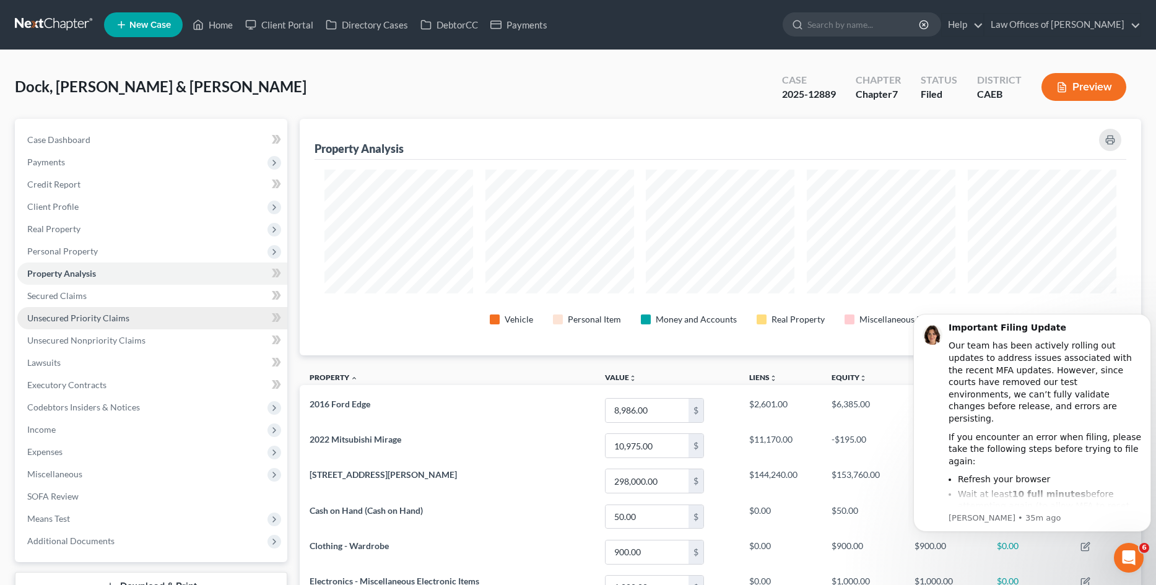
click at [90, 312] on link "Unsecured Priority Claims" at bounding box center [152, 318] width 270 height 22
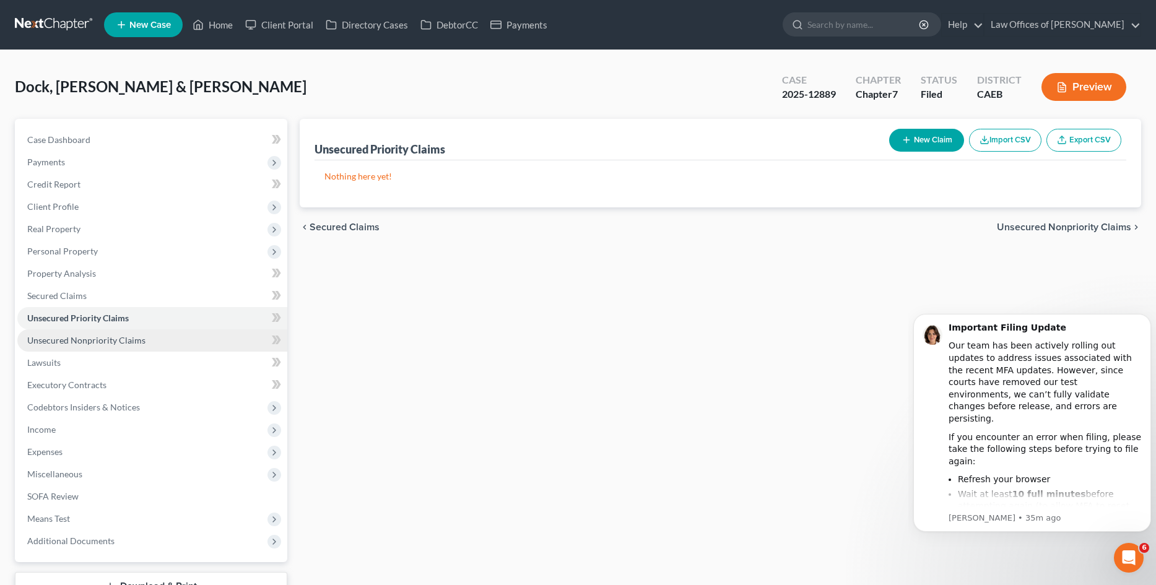
scroll to position [6, 0]
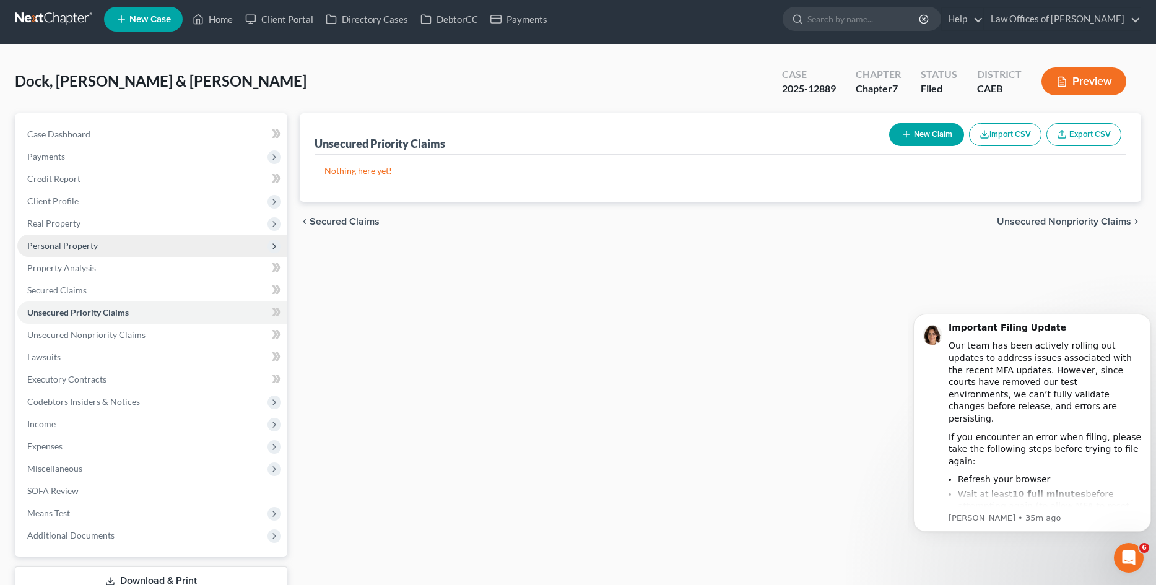
click at [118, 249] on span "Personal Property" at bounding box center [152, 246] width 270 height 22
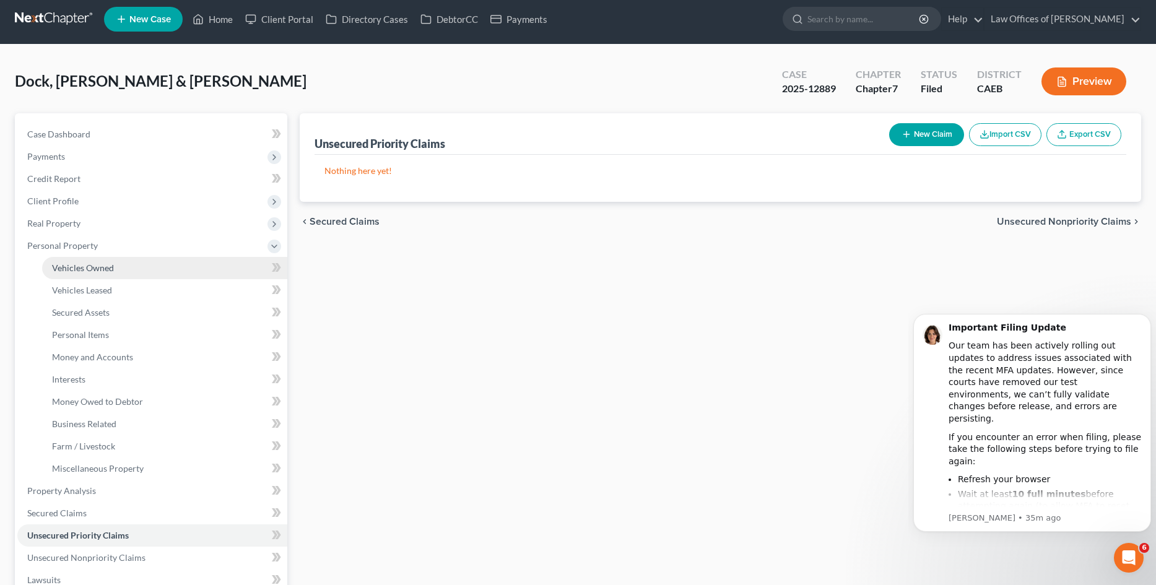
click at [107, 265] on span "Vehicles Owned" at bounding box center [83, 268] width 62 height 11
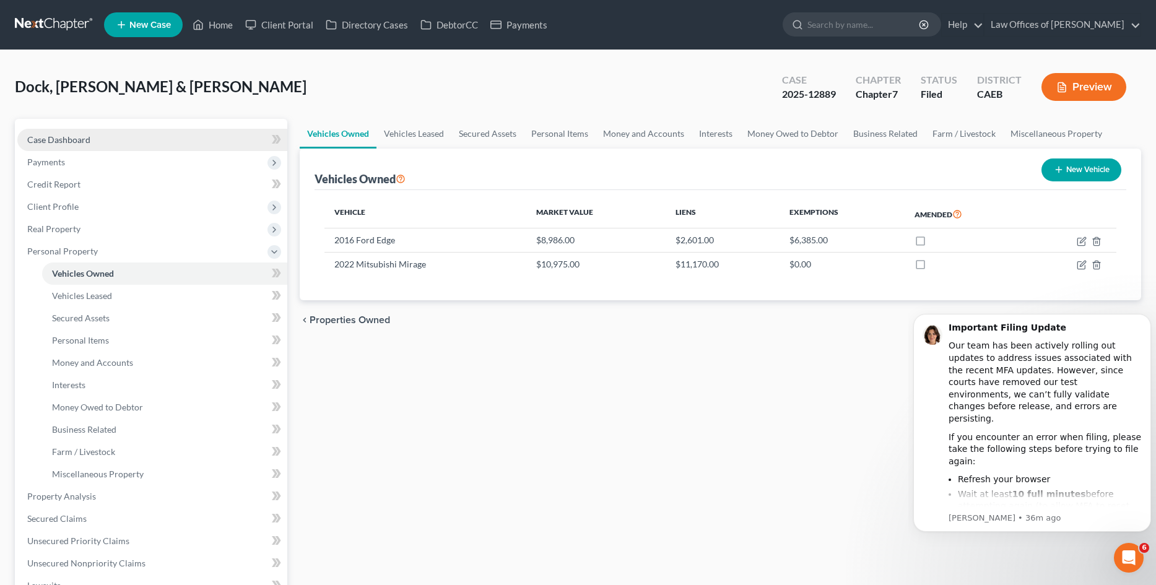
click at [90, 145] on link "Case Dashboard" at bounding box center [152, 140] width 270 height 22
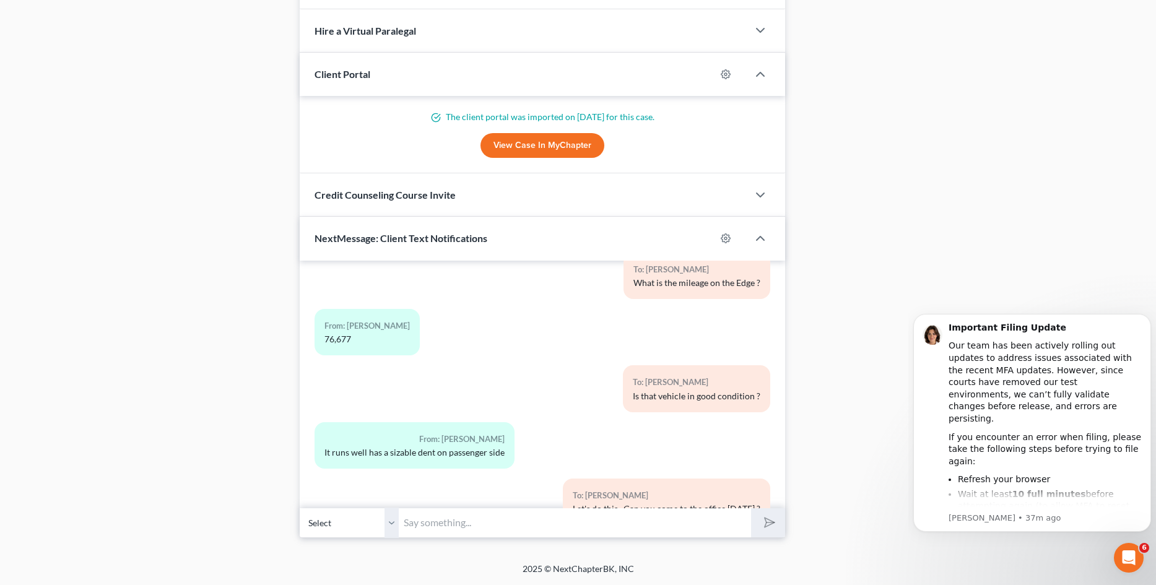
scroll to position [3491, 0]
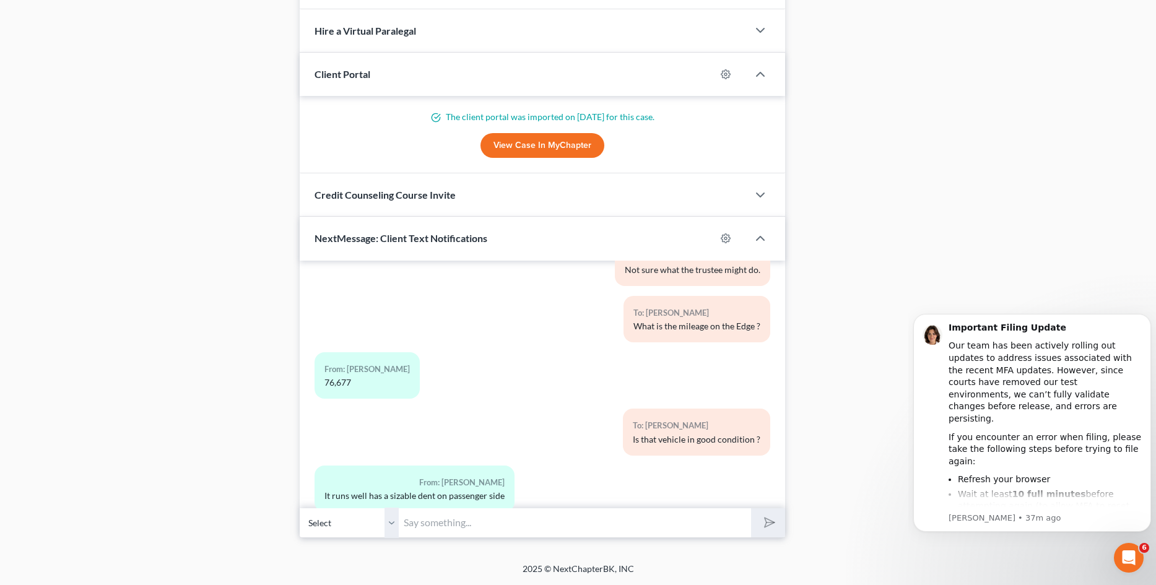
click at [511, 352] on div "From: Edmond Dock 76,677" at bounding box center [464, 380] width 312 height 56
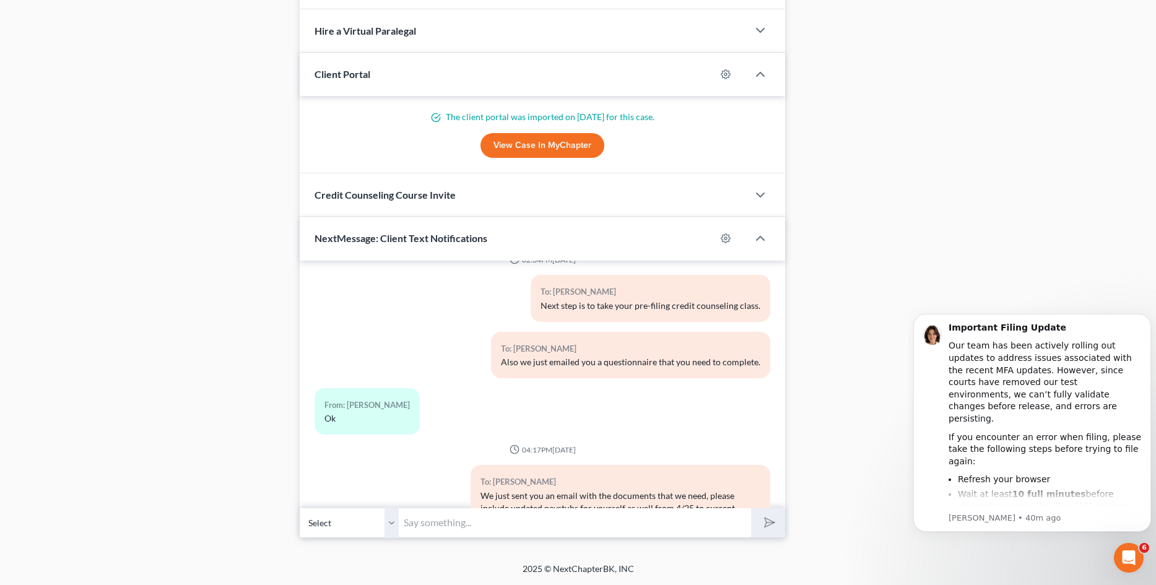
scroll to position [1840, 0]
